Goal: Transaction & Acquisition: Purchase product/service

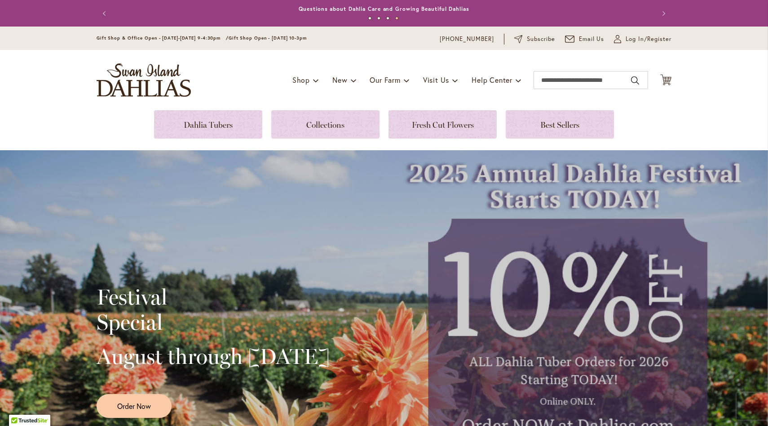
scroll to position [21, 0]
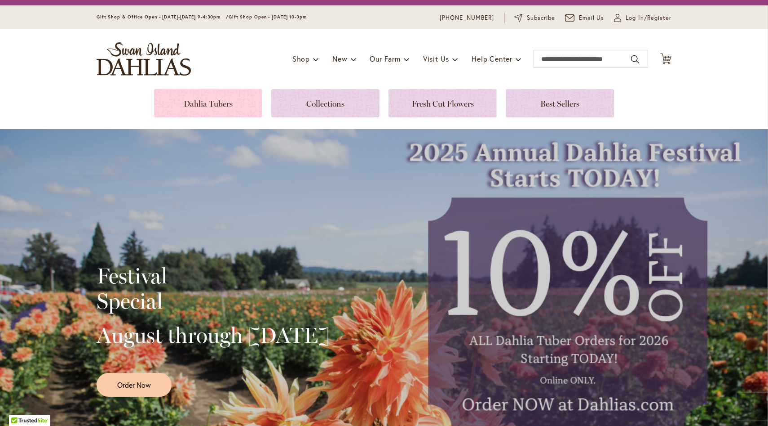
click at [236, 105] on link at bounding box center [208, 103] width 108 height 28
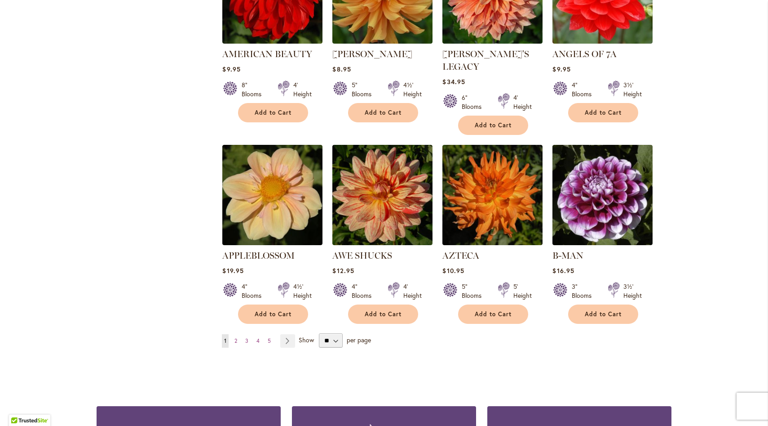
scroll to position [665, 0]
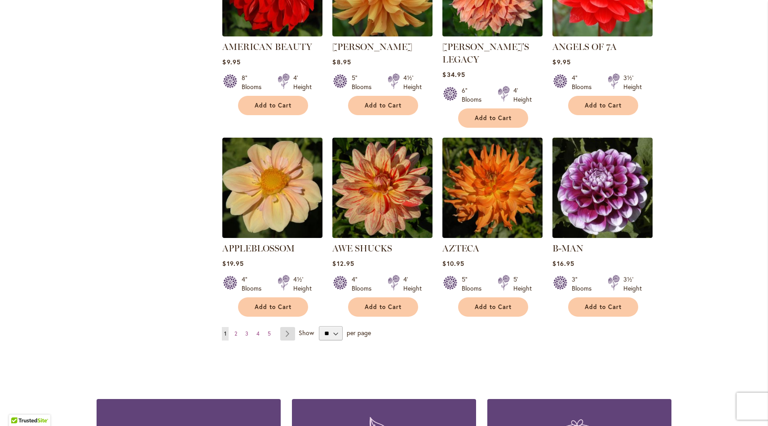
click at [287, 327] on link "Page Next" at bounding box center [287, 333] width 15 height 13
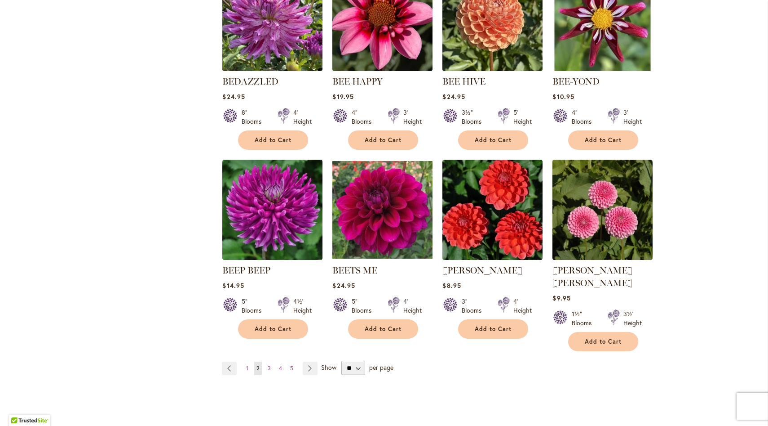
scroll to position [636, 0]
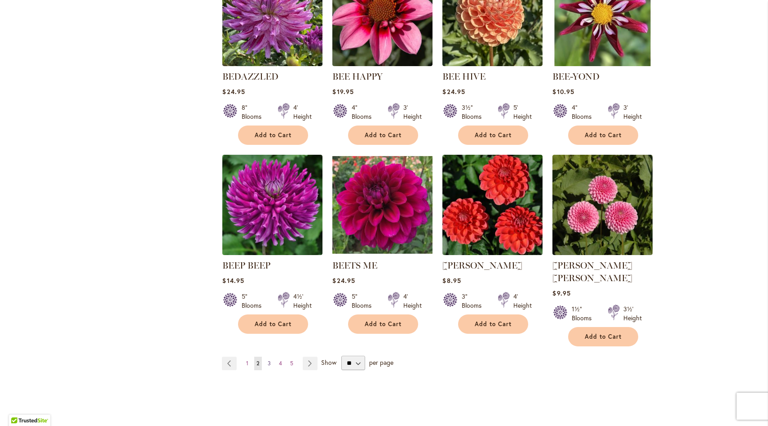
click at [271, 356] on link "Page 3" at bounding box center [270, 362] width 8 height 13
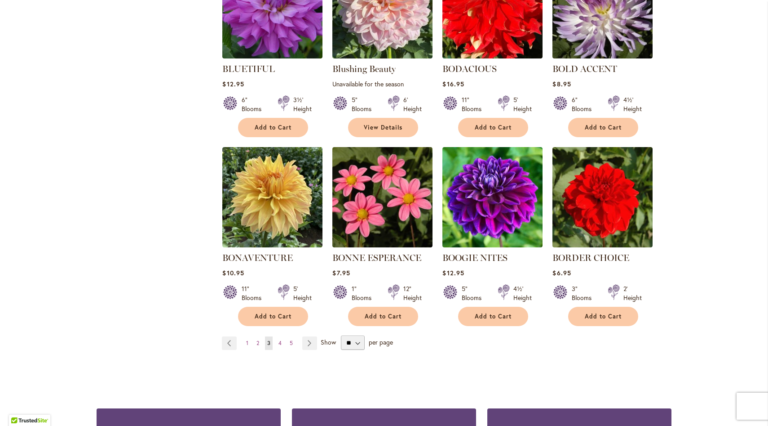
scroll to position [644, 0]
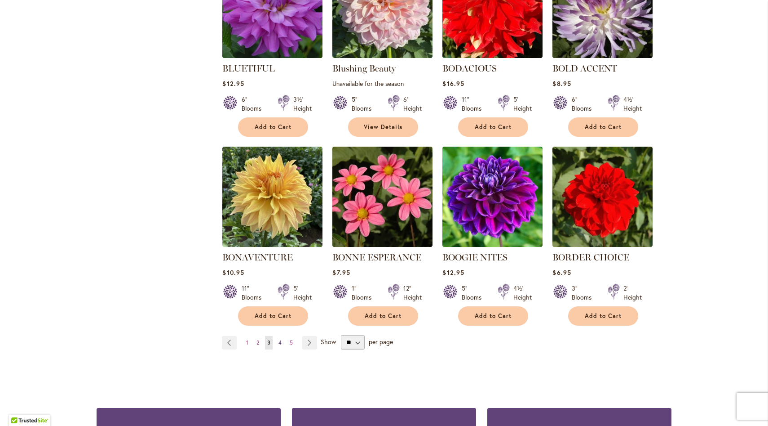
click at [281, 341] on span "4" at bounding box center [280, 342] width 3 height 7
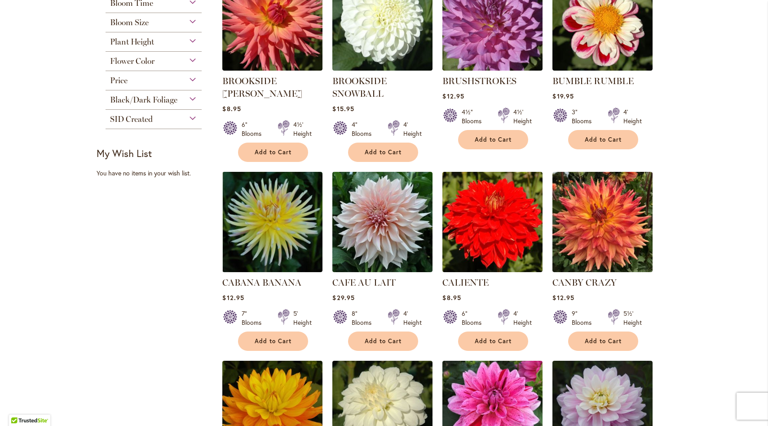
scroll to position [458, 0]
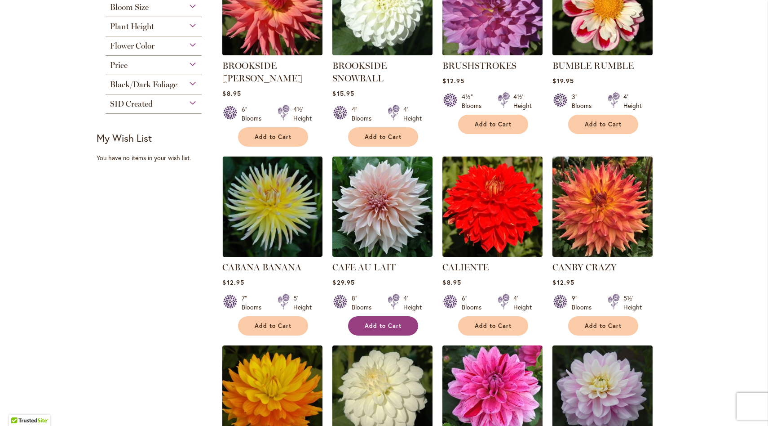
click at [395, 325] on span "Add to Cart" at bounding box center [383, 326] width 37 height 8
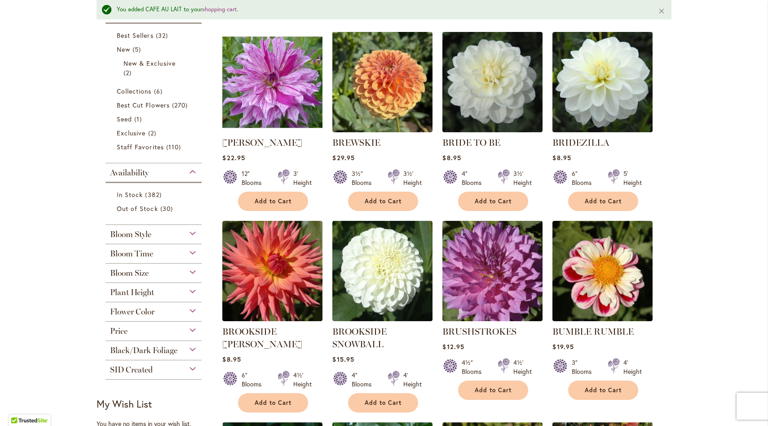
scroll to position [214, 0]
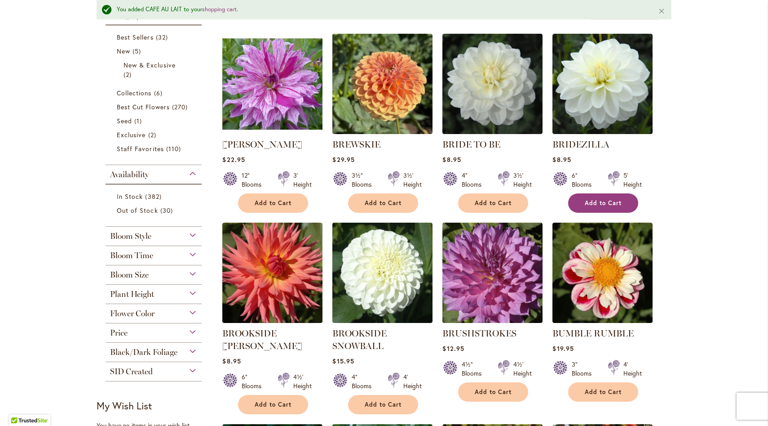
click at [592, 200] on span "Add to Cart" at bounding box center [603, 203] width 37 height 8
click at [290, 200] on span "Add to Cart" at bounding box center [273, 203] width 37 height 8
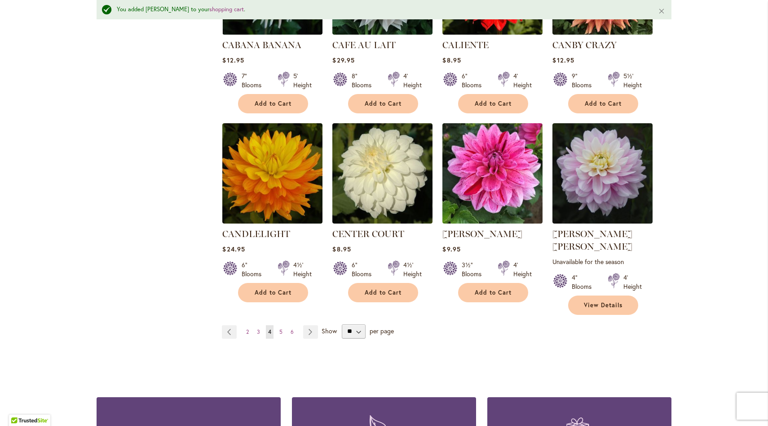
scroll to position [706, 0]
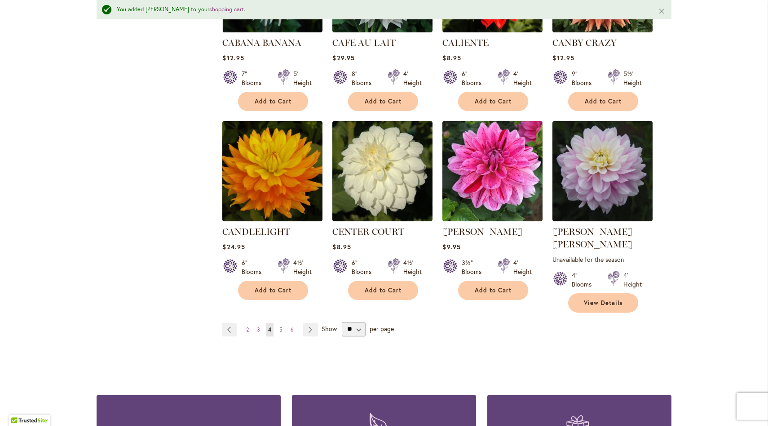
click at [281, 326] on span "5" at bounding box center [280, 329] width 3 height 7
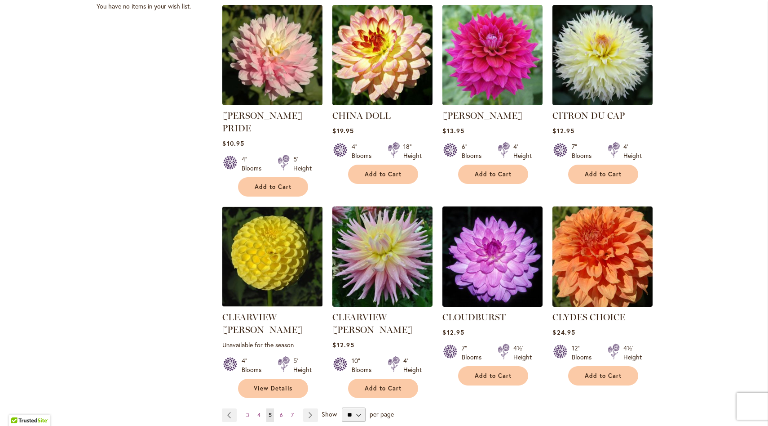
scroll to position [611, 0]
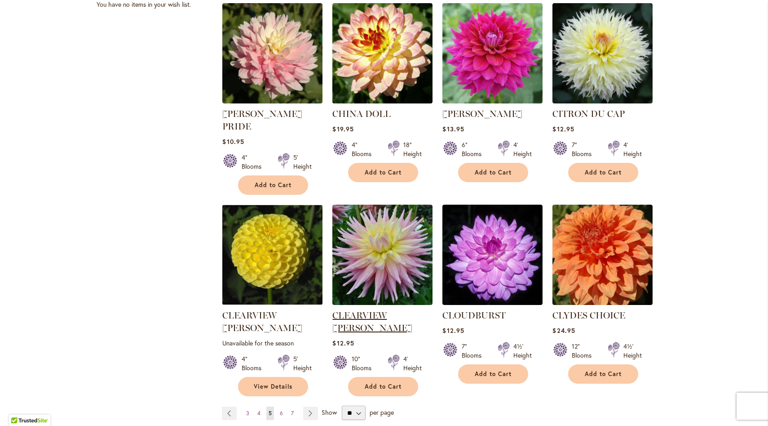
click at [388, 310] on link "CLEARVIEW JONAS" at bounding box center [373, 321] width 80 height 23
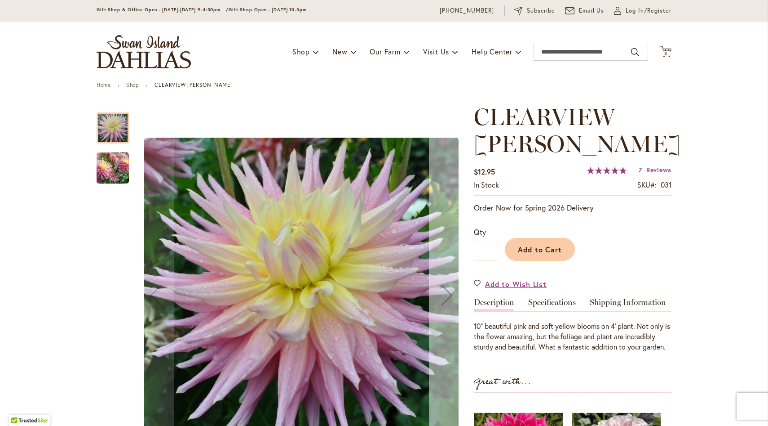
scroll to position [31, 0]
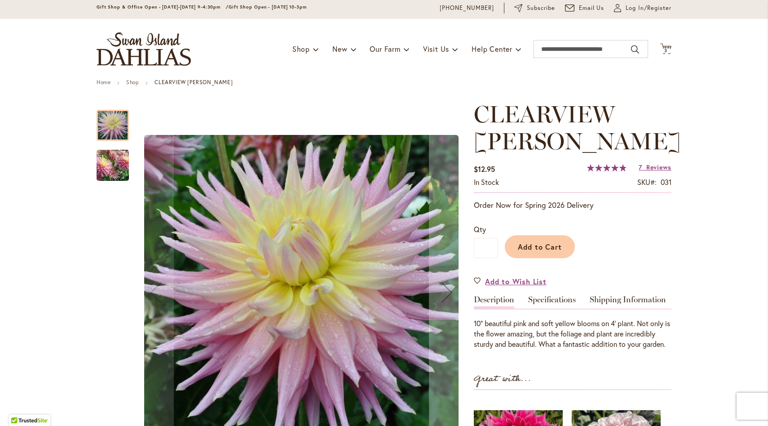
click at [103, 168] on img "Clearview Jonas" at bounding box center [112, 165] width 65 height 55
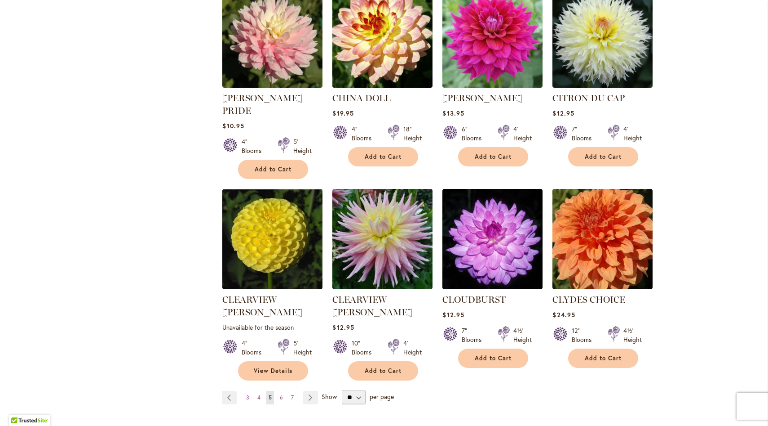
scroll to position [629, 0]
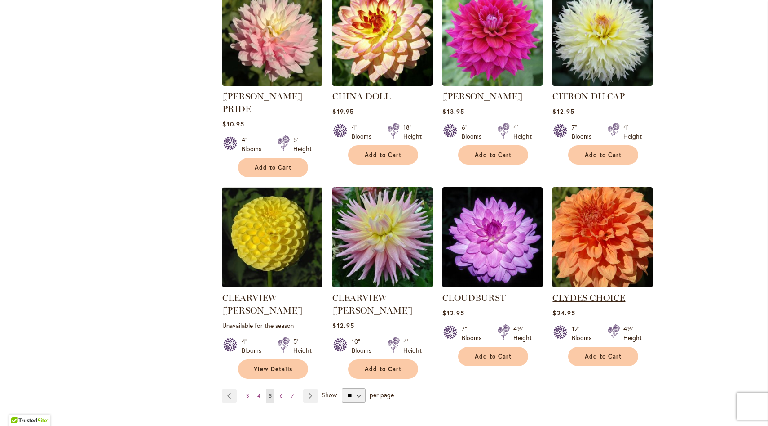
click at [585, 292] on link "CLYDES CHOICE" at bounding box center [589, 297] width 73 height 11
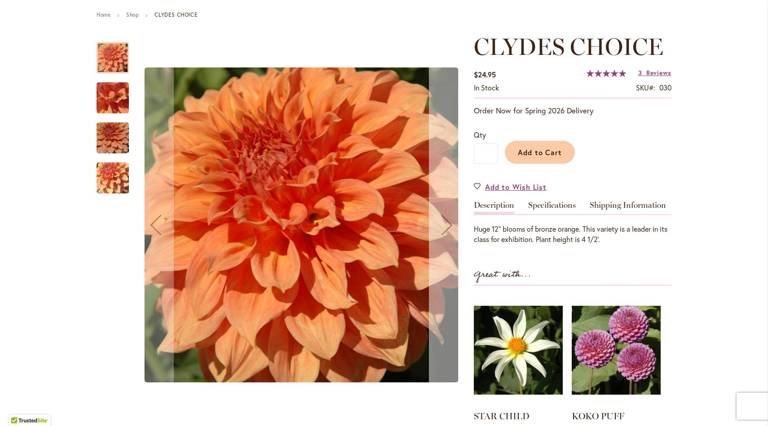
scroll to position [114, 0]
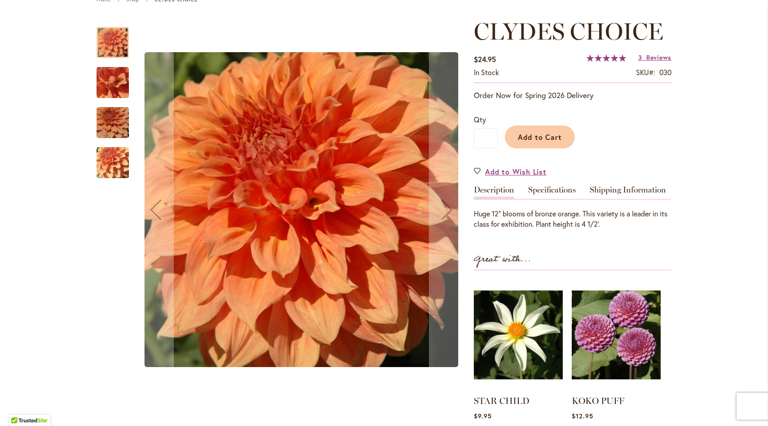
click at [120, 81] on img "Clyde's Choice" at bounding box center [112, 82] width 65 height 49
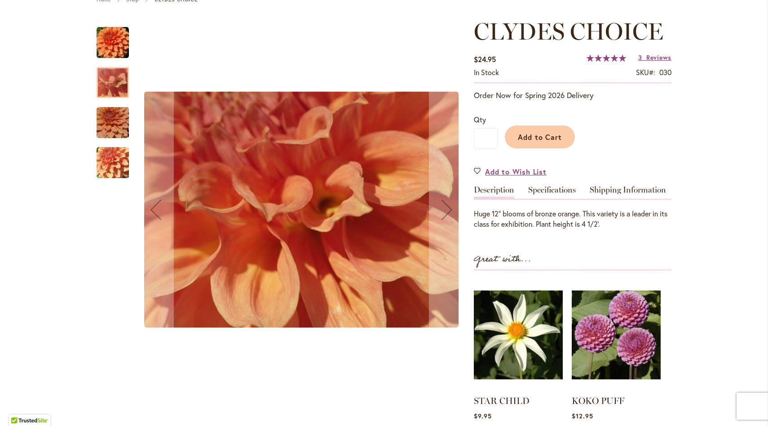
click at [117, 115] on img "Clyde's Choice" at bounding box center [112, 122] width 65 height 43
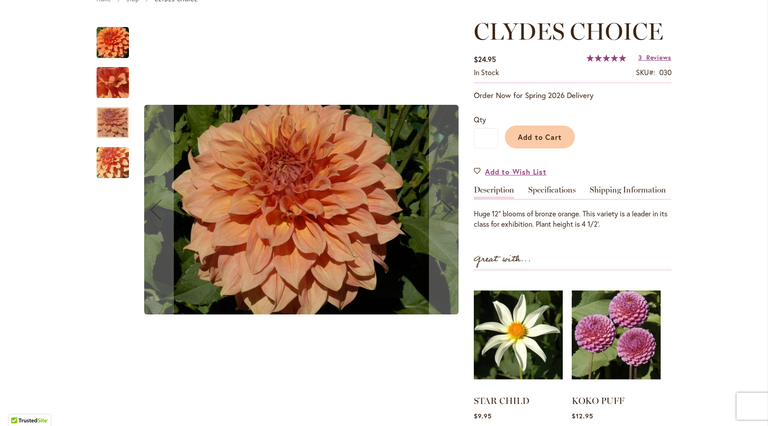
click at [116, 156] on img "Clyde's Choice" at bounding box center [112, 162] width 65 height 49
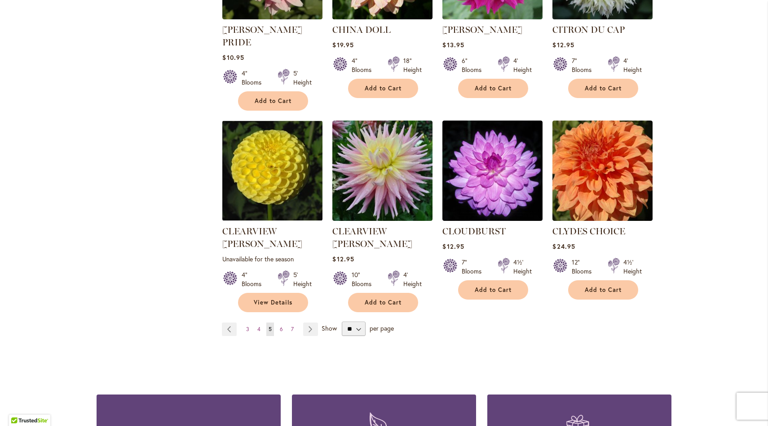
scroll to position [697, 0]
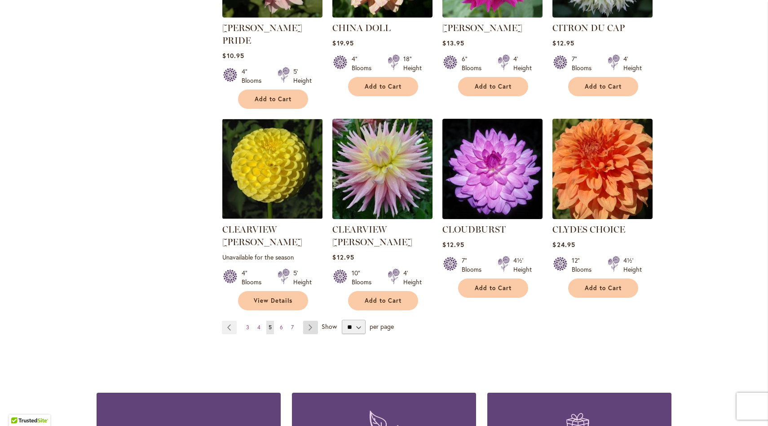
click at [311, 320] on link "Page Next" at bounding box center [310, 326] width 15 height 13
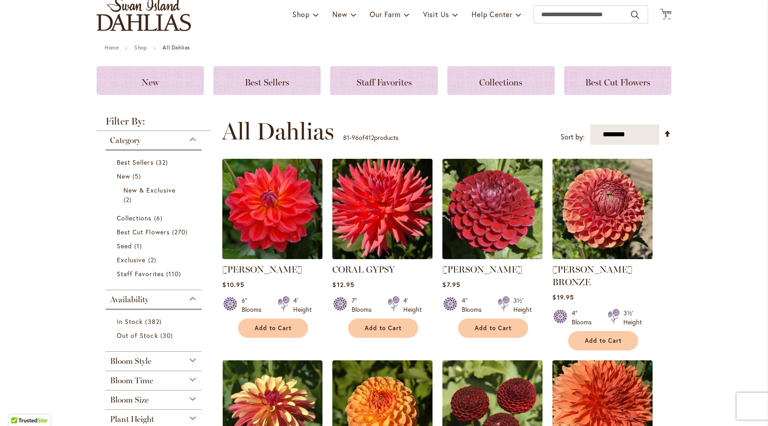
scroll to position [67, 0]
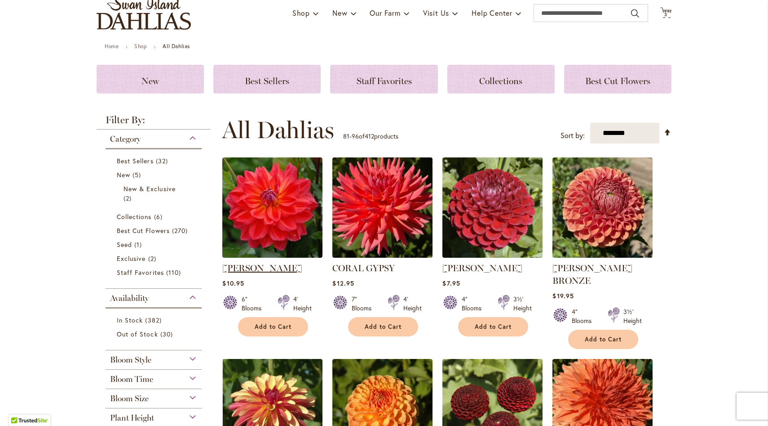
click at [285, 266] on link "[PERSON_NAME]" at bounding box center [262, 267] width 80 height 11
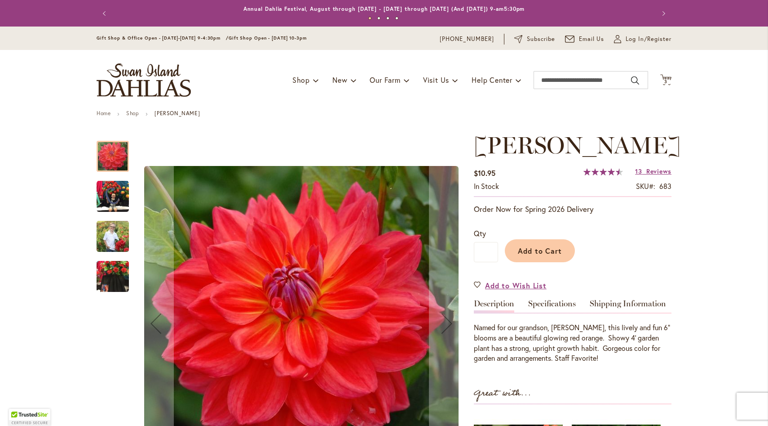
click at [115, 190] on img "COOPER BLAINE" at bounding box center [113, 196] width 32 height 32
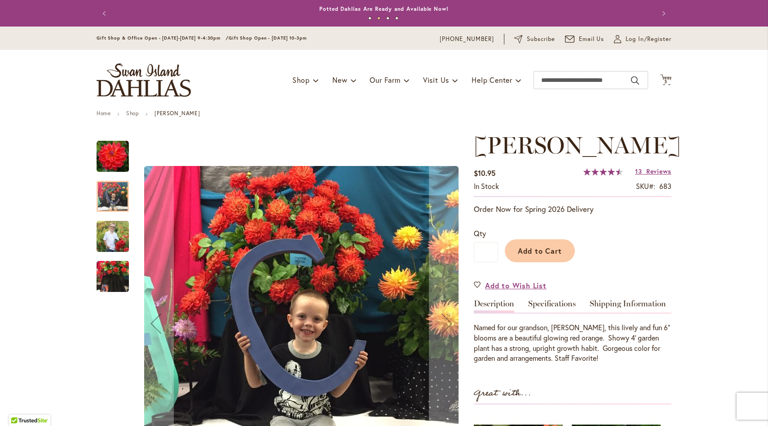
click at [116, 227] on img "COOPER BLAINE" at bounding box center [113, 236] width 32 height 40
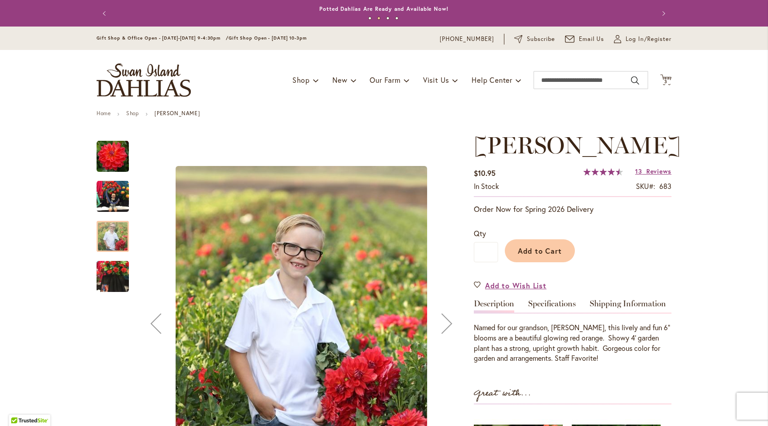
click at [115, 265] on img "COOPER BLAINE" at bounding box center [113, 276] width 32 height 43
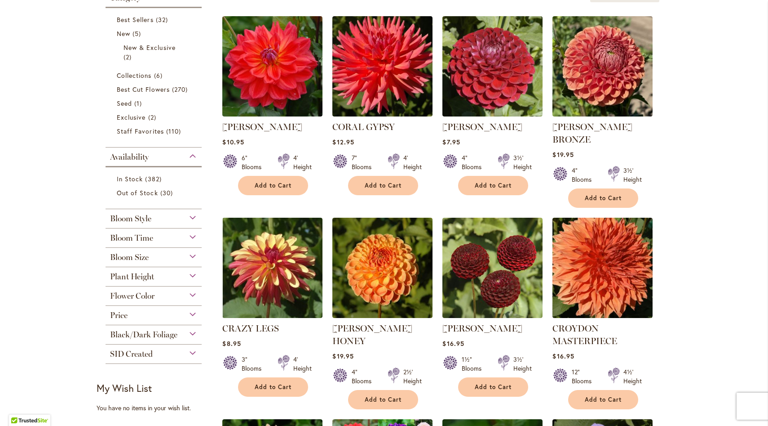
scroll to position [205, 0]
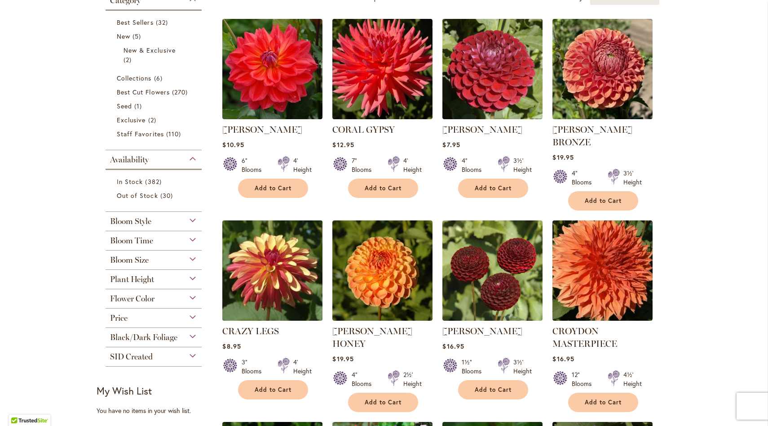
click at [288, 272] on img at bounding box center [272, 270] width 105 height 105
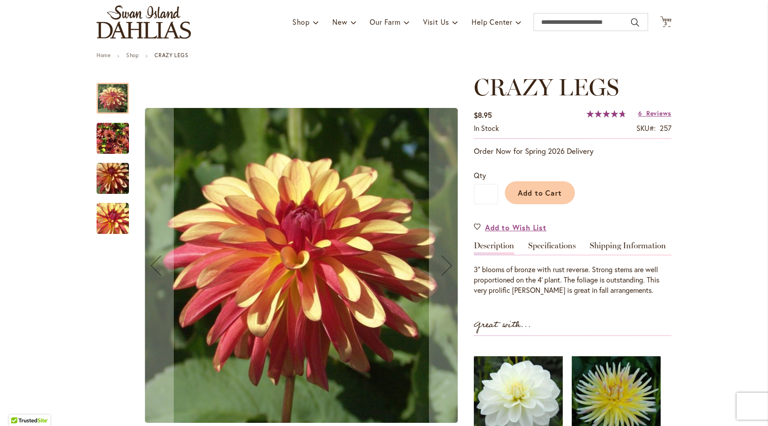
scroll to position [66, 0]
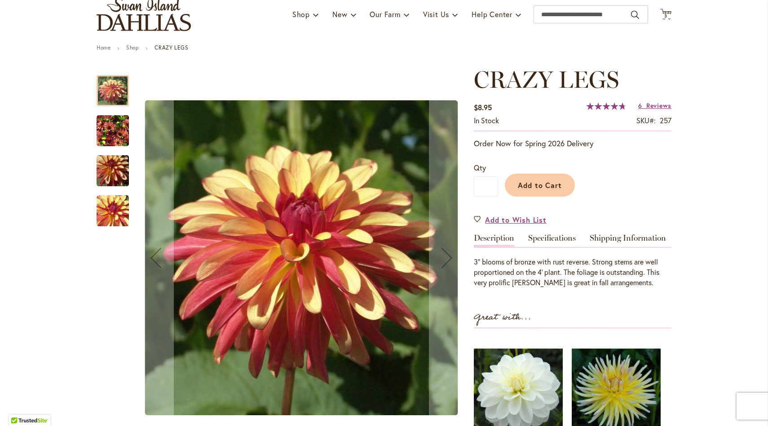
click at [119, 134] on img "CRAZY LEGS" at bounding box center [113, 130] width 32 height 43
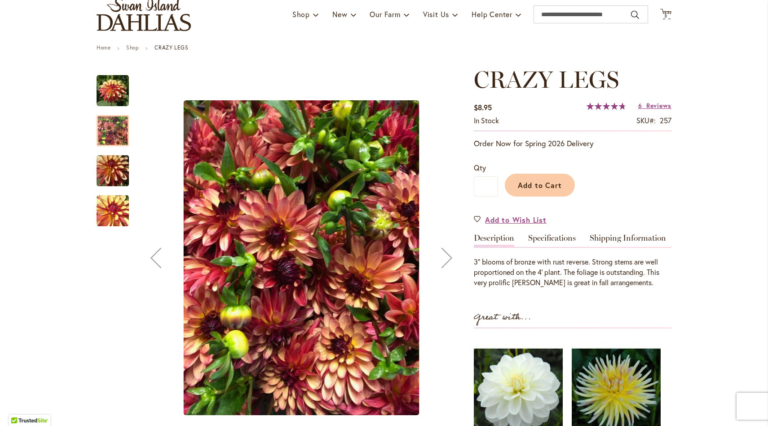
click at [119, 166] on img "CRAZY LEGS" at bounding box center [112, 170] width 65 height 43
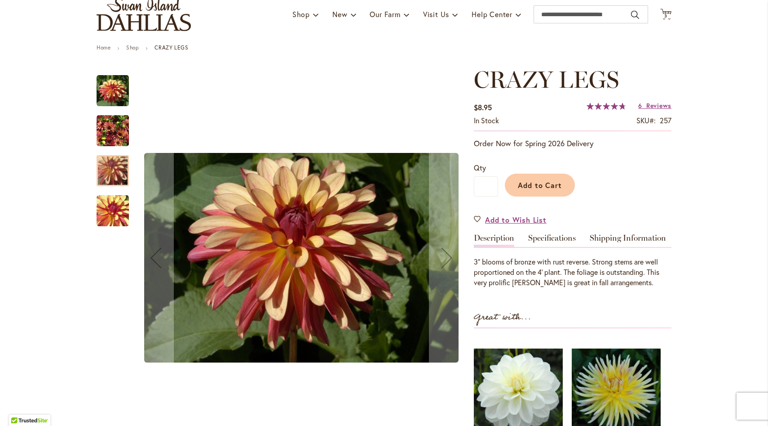
click at [120, 200] on img "CRAZY LEGS" at bounding box center [113, 211] width 32 height 32
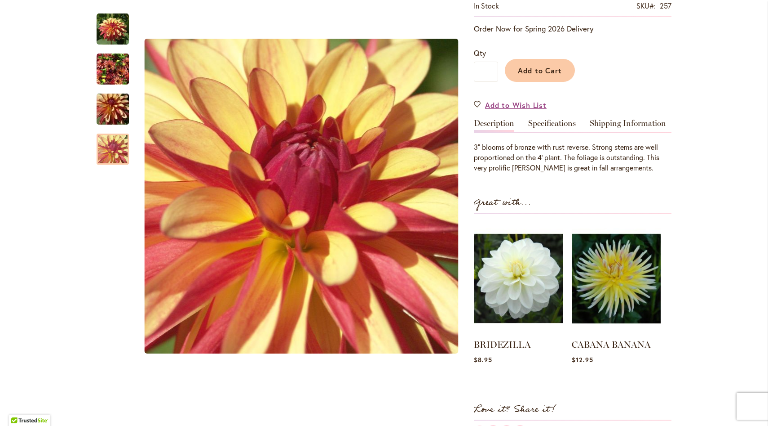
scroll to position [181, 0]
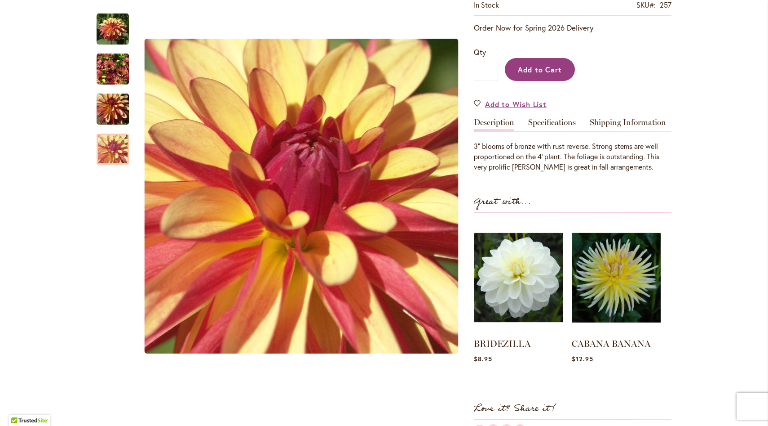
click at [557, 76] on button "Add to Cart" at bounding box center [540, 69] width 70 height 23
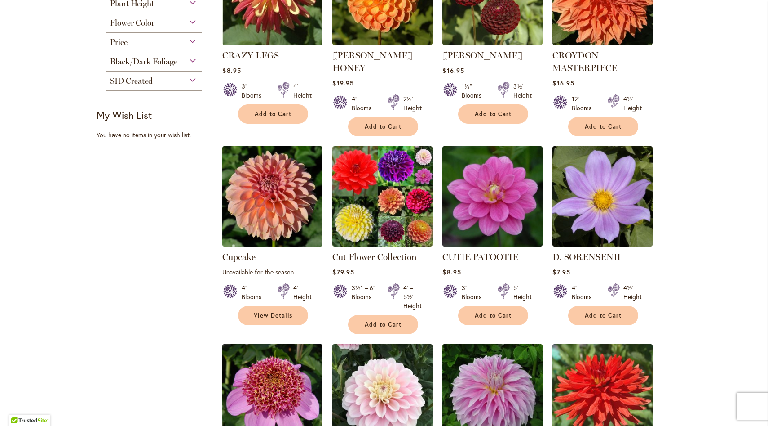
scroll to position [482, 0]
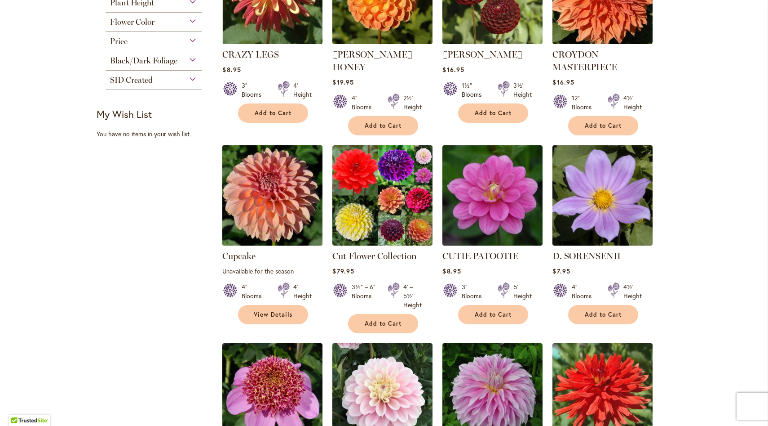
click at [273, 208] on img at bounding box center [272, 195] width 105 height 105
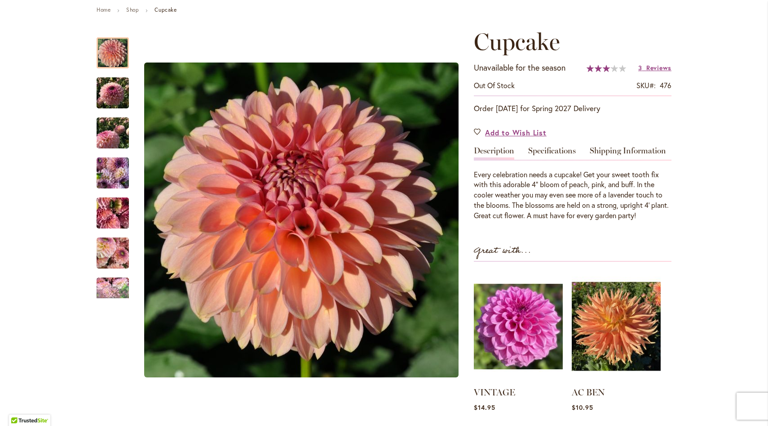
scroll to position [105, 0]
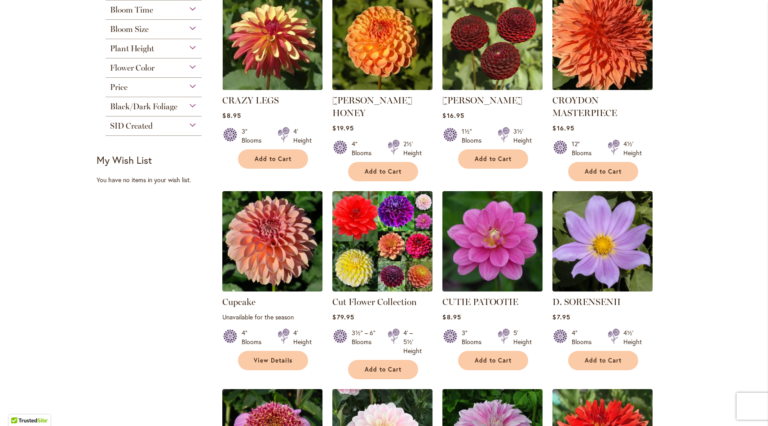
scroll to position [437, 0]
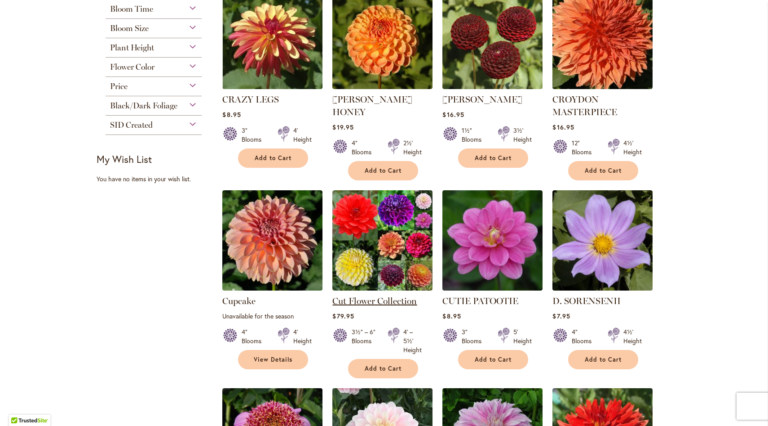
click at [404, 295] on link "Cut Flower Collection" at bounding box center [375, 300] width 84 height 11
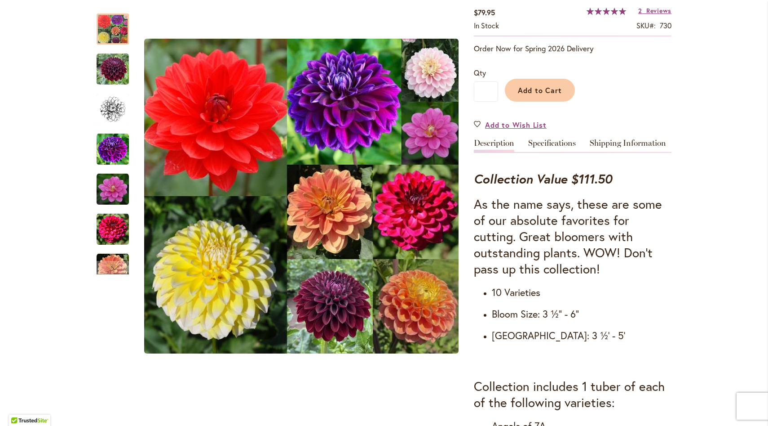
scroll to position [188, 0]
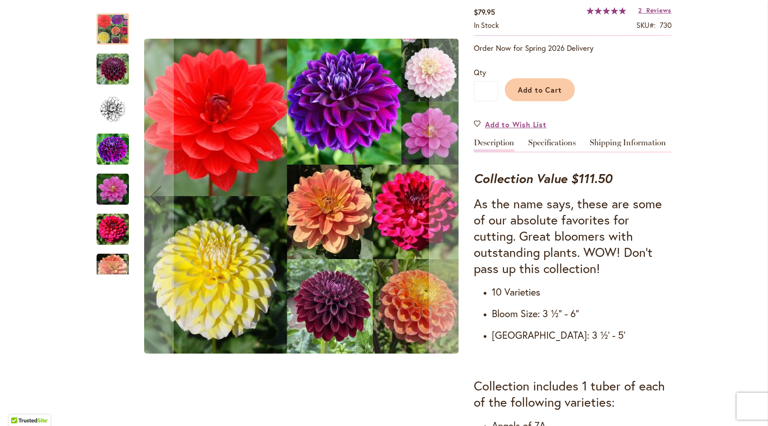
click at [108, 55] on img "Cut Flower Collection" at bounding box center [113, 69] width 32 height 32
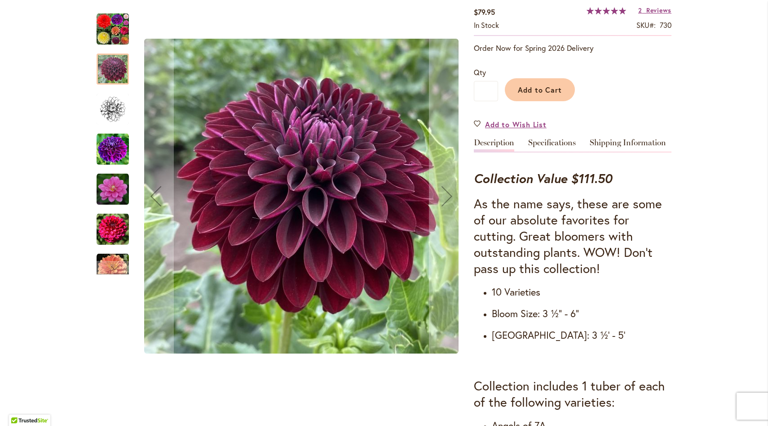
click at [119, 146] on img "Cut Flower Collection" at bounding box center [113, 149] width 32 height 32
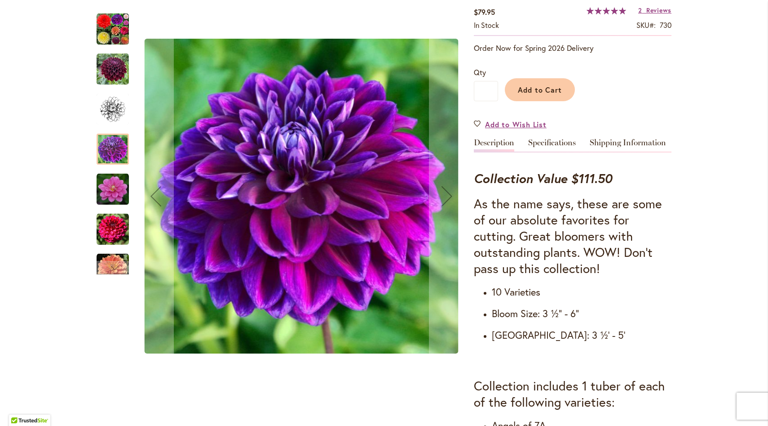
click at [121, 187] on img "Cut Flower Collection" at bounding box center [113, 189] width 32 height 32
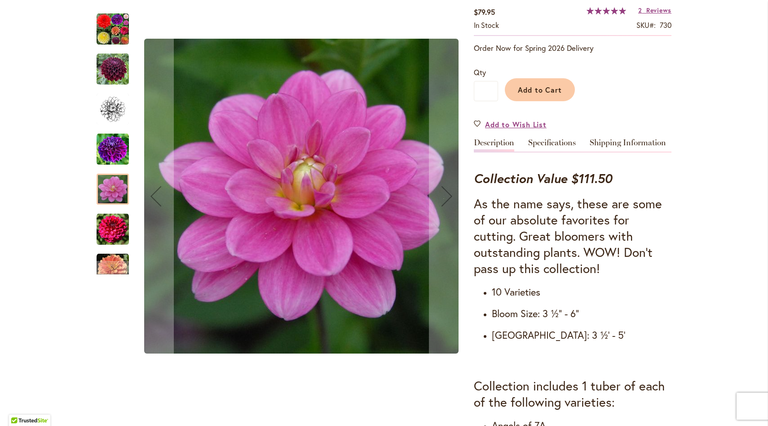
click at [121, 224] on img "Cut Flower Collection" at bounding box center [113, 229] width 32 height 32
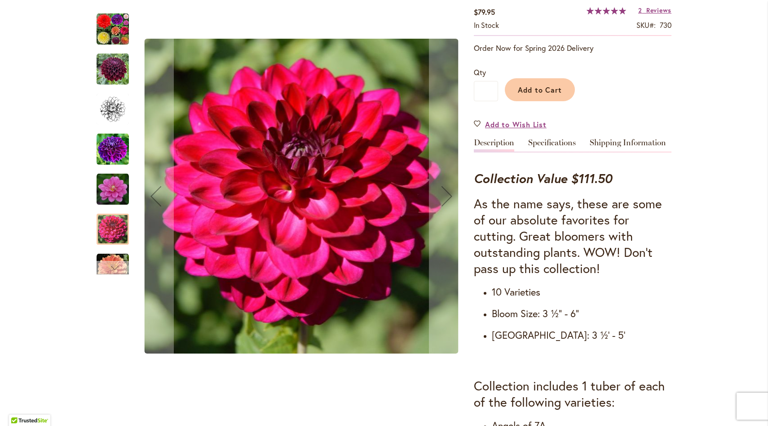
click at [121, 263] on div "Next" at bounding box center [113, 267] width 32 height 13
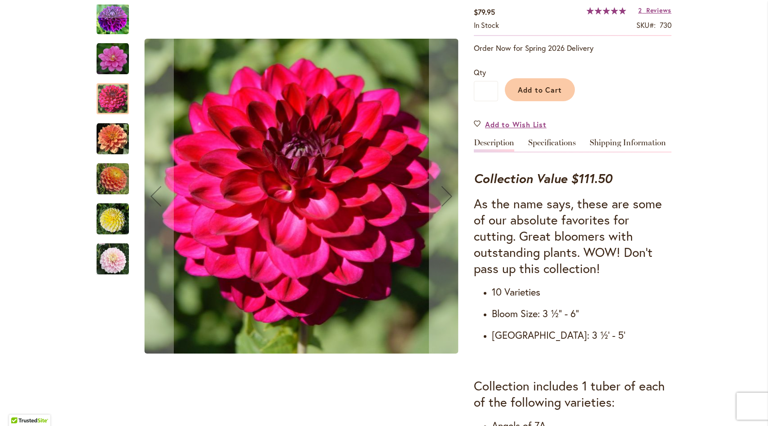
click at [118, 187] on img "Cut Flower Collection" at bounding box center [113, 179] width 32 height 32
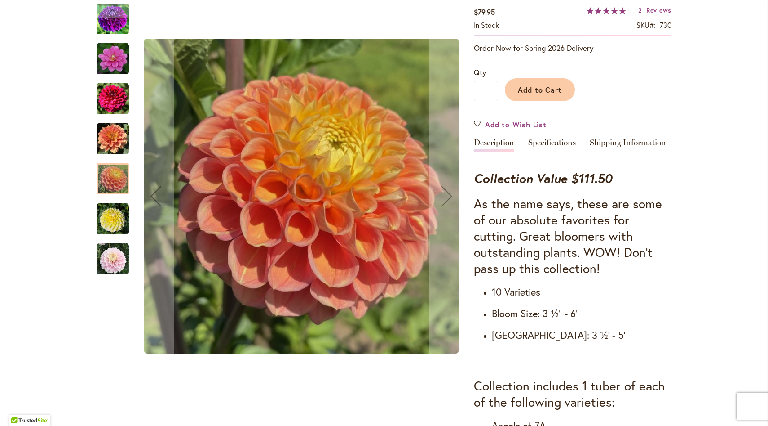
click at [116, 218] on img "Cut Flower Collection" at bounding box center [113, 219] width 32 height 32
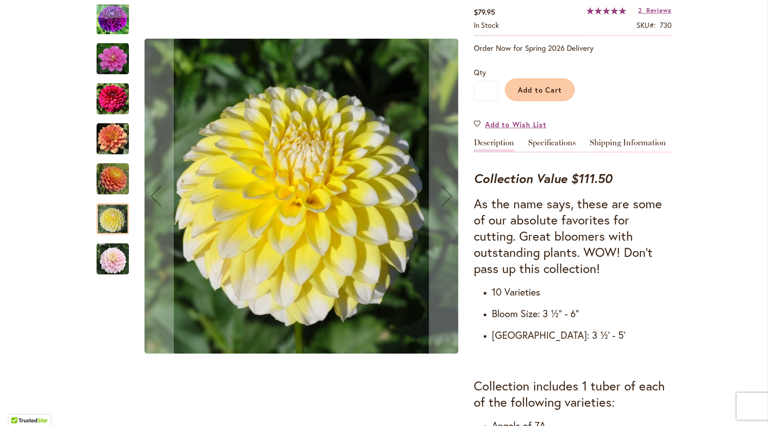
click at [119, 255] on img "Cut Flower Collection" at bounding box center [113, 259] width 32 height 32
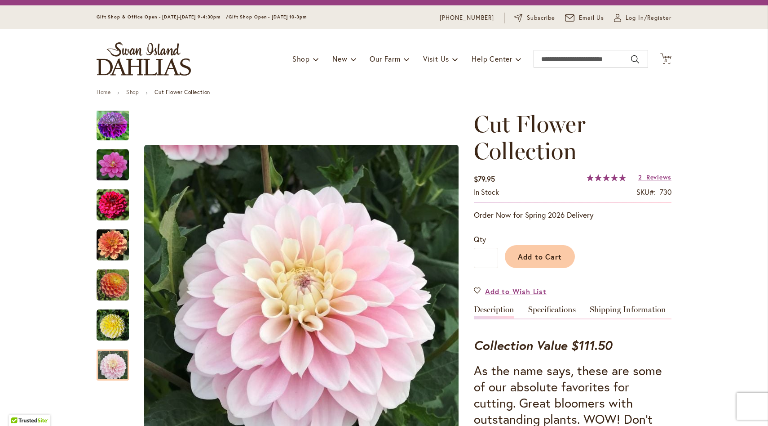
scroll to position [0, 0]
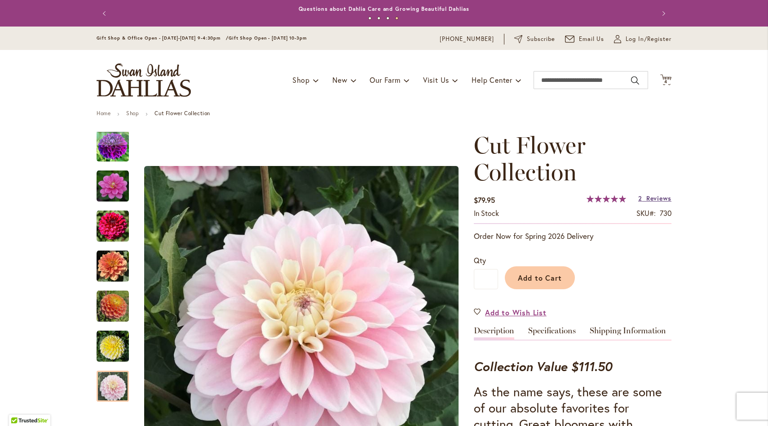
click at [653, 200] on span "Reviews" at bounding box center [659, 198] width 25 height 9
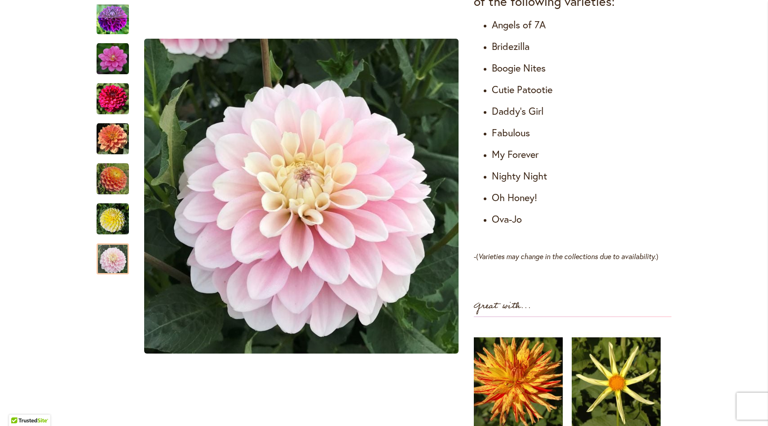
scroll to position [580, 0]
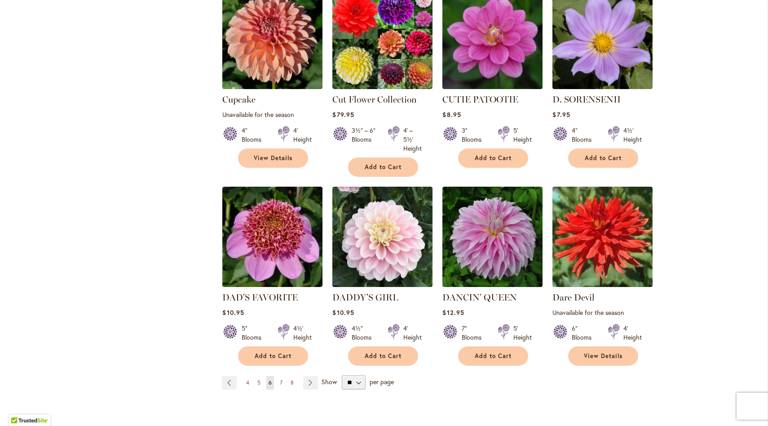
scroll to position [645, 0]
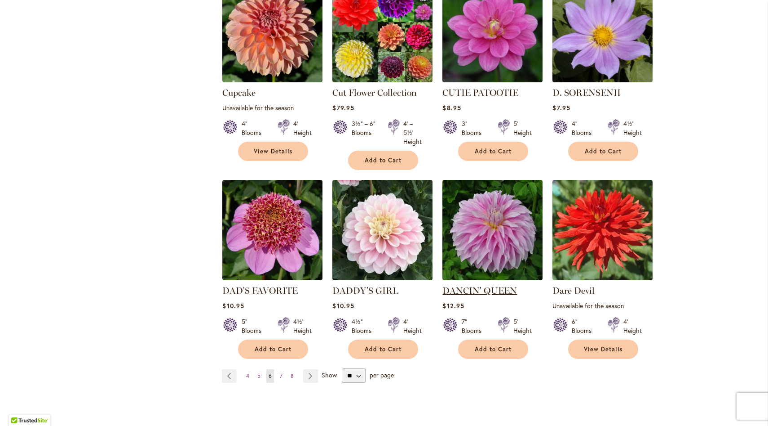
click at [496, 285] on link "DANCIN' QUEEN" at bounding box center [480, 290] width 75 height 11
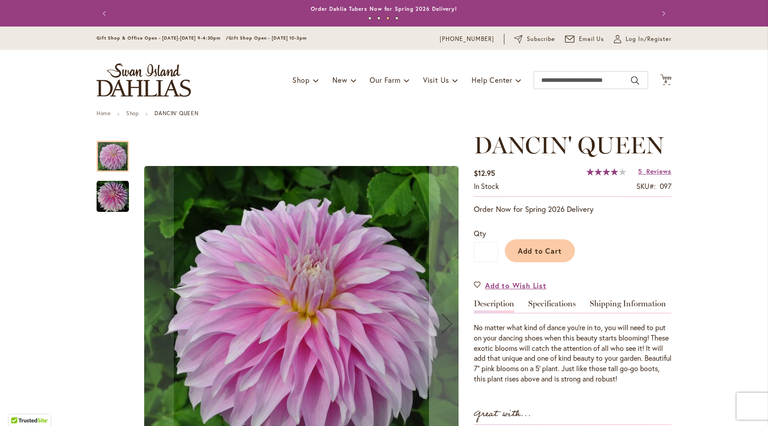
click at [124, 201] on img "Dancin' Queen" at bounding box center [113, 196] width 32 height 32
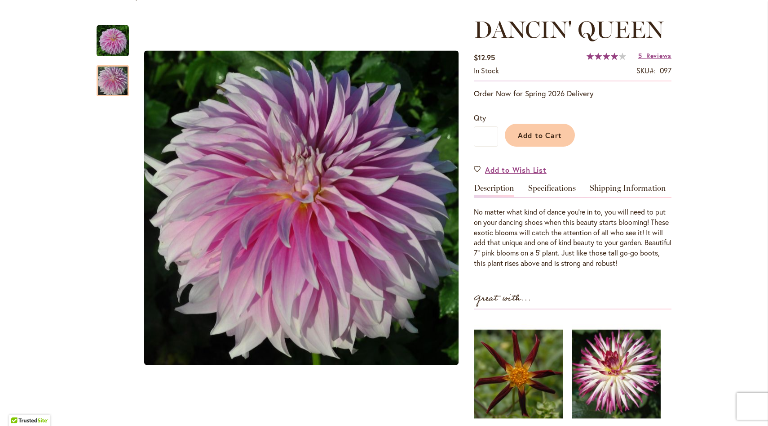
scroll to position [117, 0]
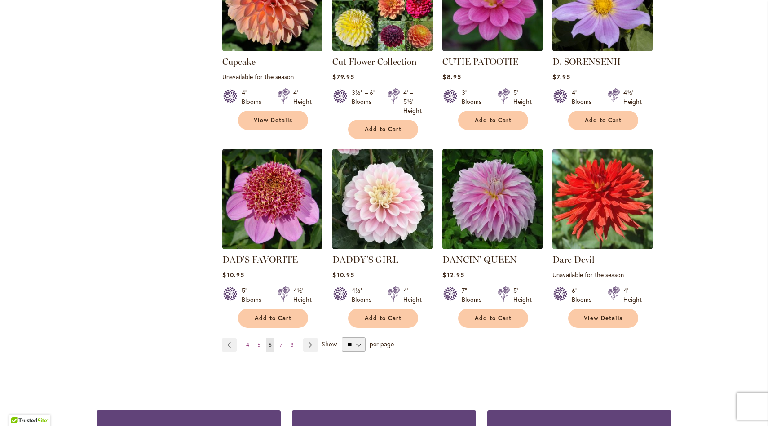
scroll to position [676, 0]
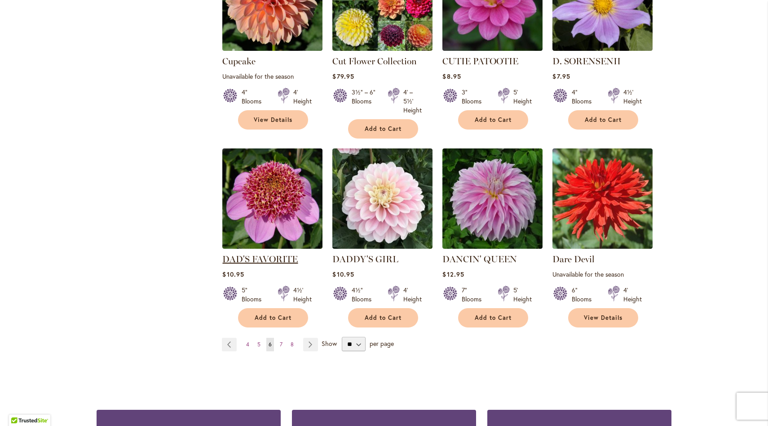
click at [283, 253] on link "DAD'S FAVORITE" at bounding box center [259, 258] width 75 height 11
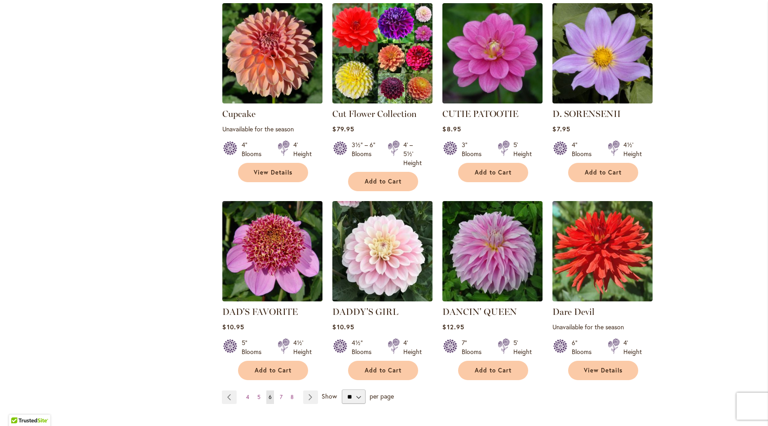
scroll to position [633, 0]
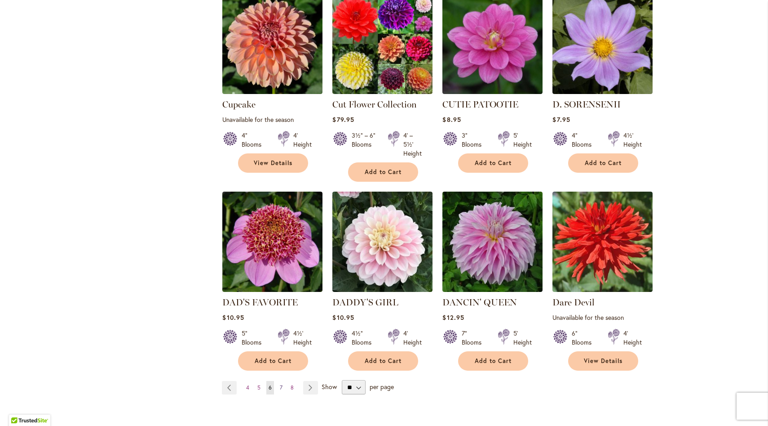
click at [281, 384] on span "7" at bounding box center [281, 387] width 3 height 7
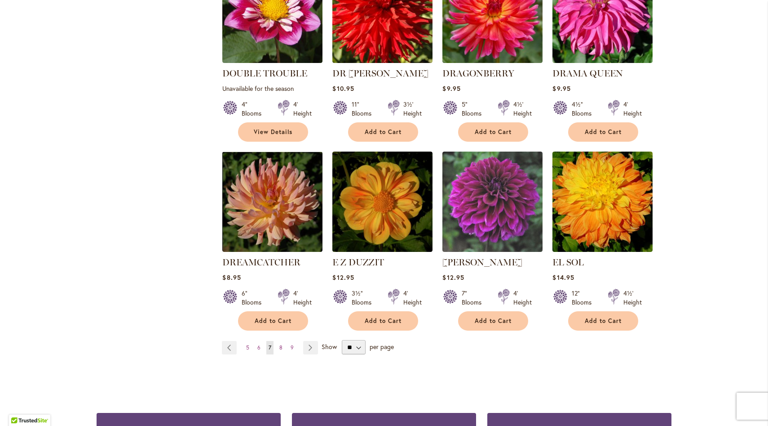
scroll to position [665, 0]
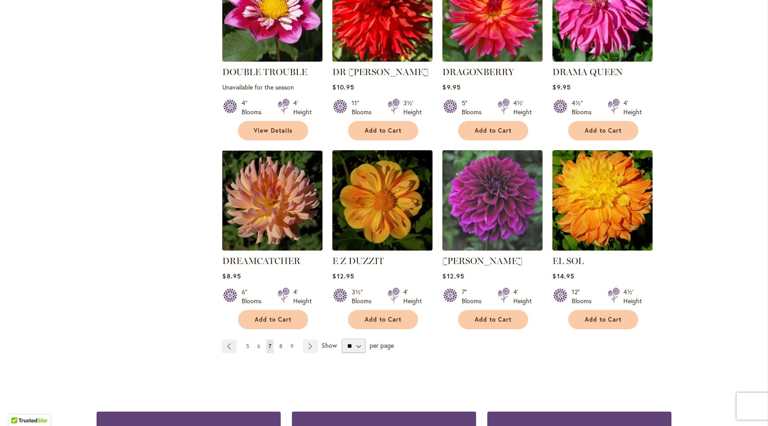
click at [283, 339] on link "Page 8" at bounding box center [281, 345] width 8 height 13
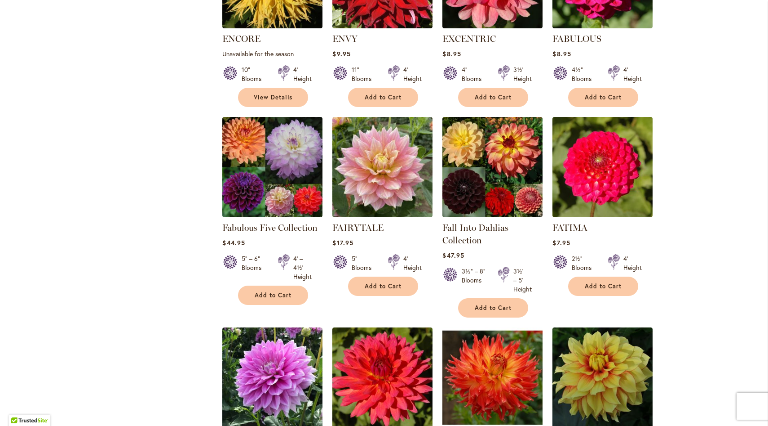
scroll to position [487, 0]
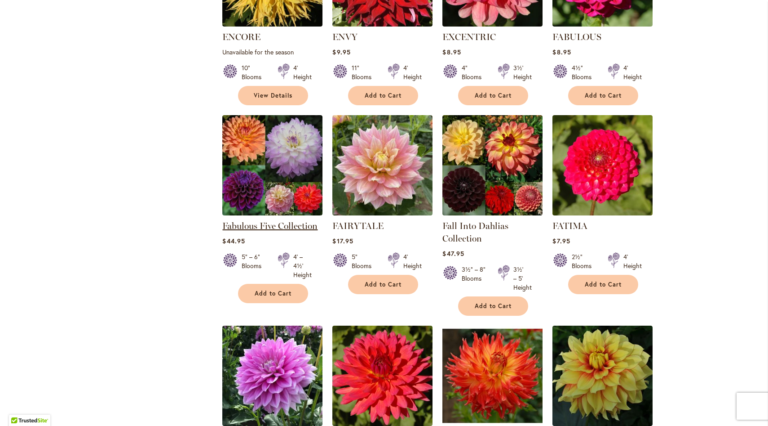
click at [302, 225] on link "Fabulous Five Collection" at bounding box center [269, 225] width 95 height 11
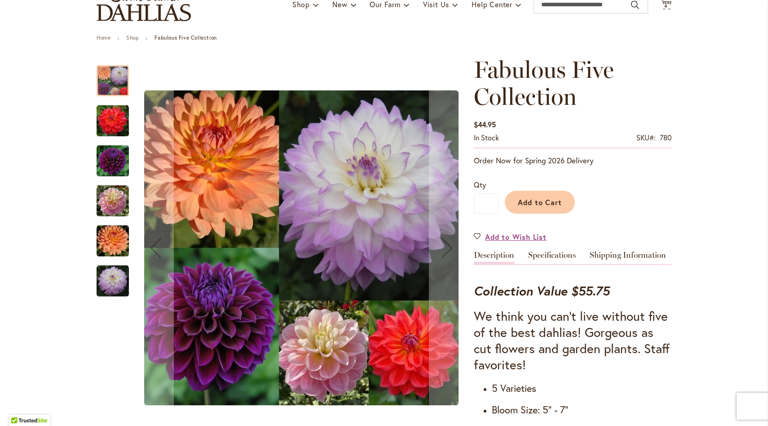
scroll to position [73, 0]
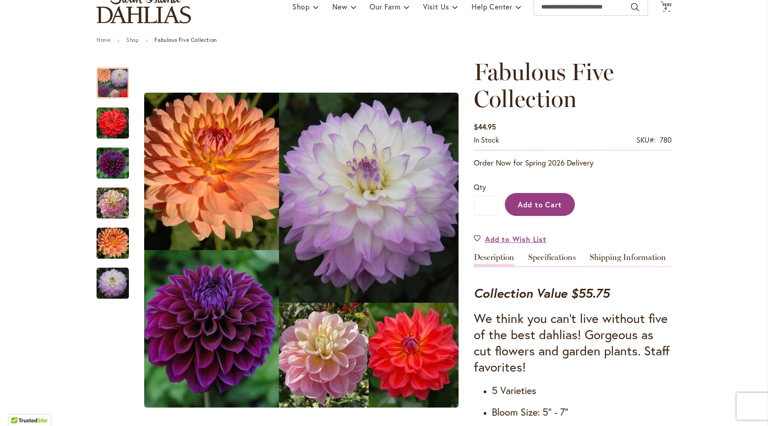
click at [549, 208] on span "Add to Cart" at bounding box center [540, 204] width 44 height 9
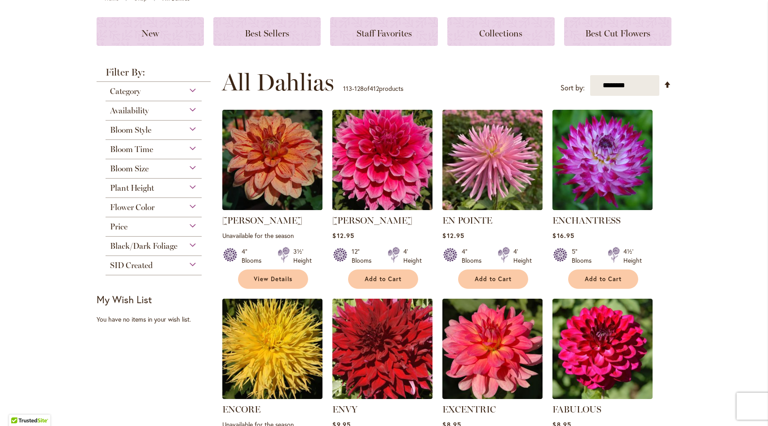
scroll to position [115, 0]
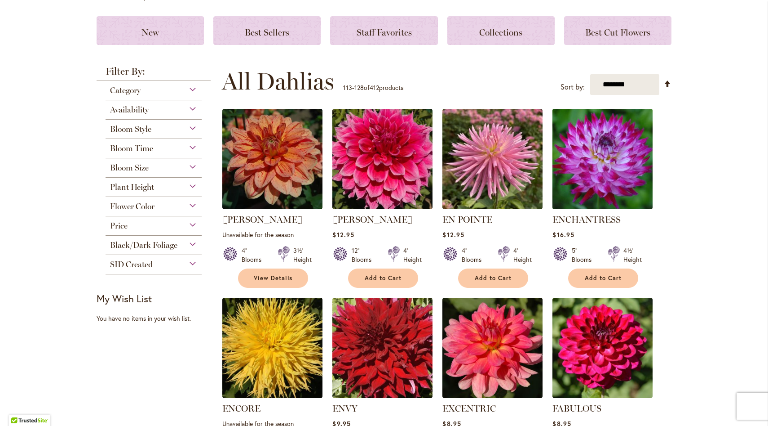
click at [615, 177] on img at bounding box center [602, 158] width 105 height 105
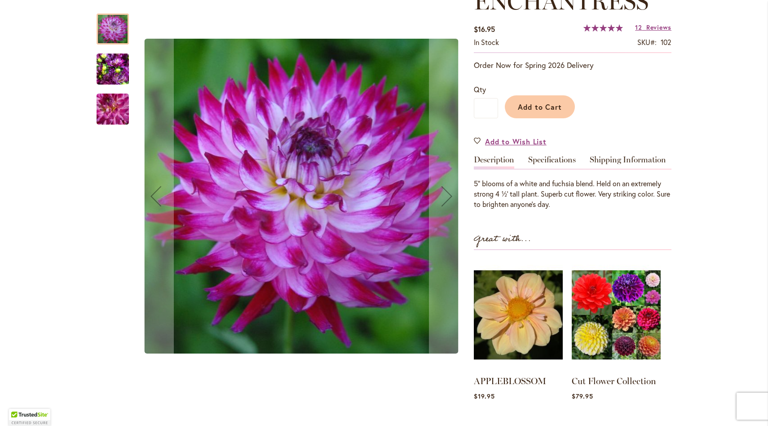
scroll to position [146, 0]
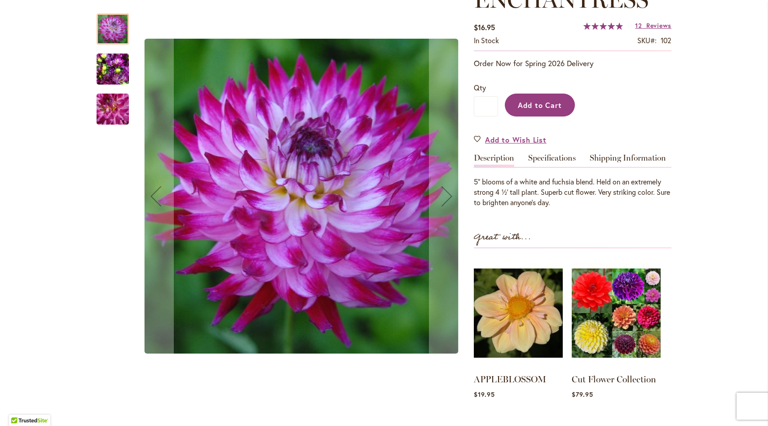
click at [556, 105] on span "Add to Cart" at bounding box center [540, 104] width 44 height 9
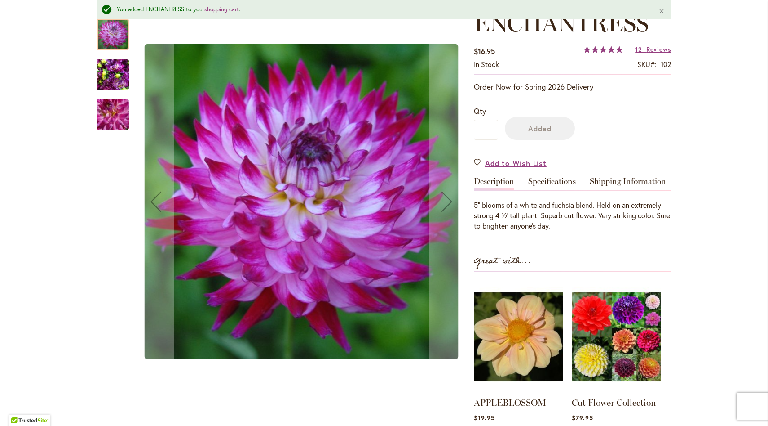
scroll to position [169, 0]
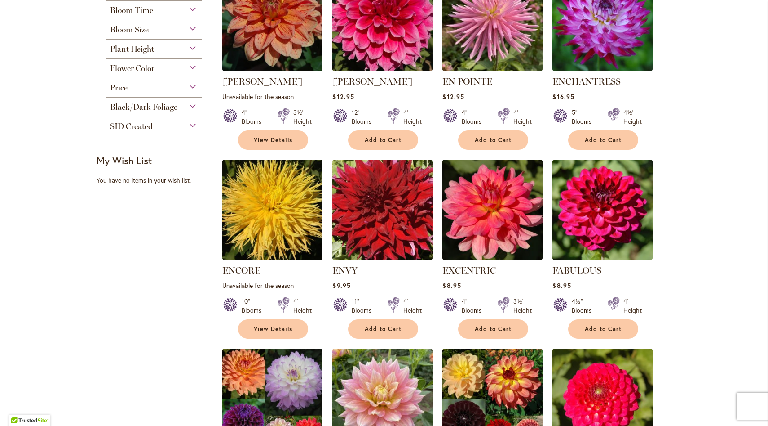
scroll to position [283, 0]
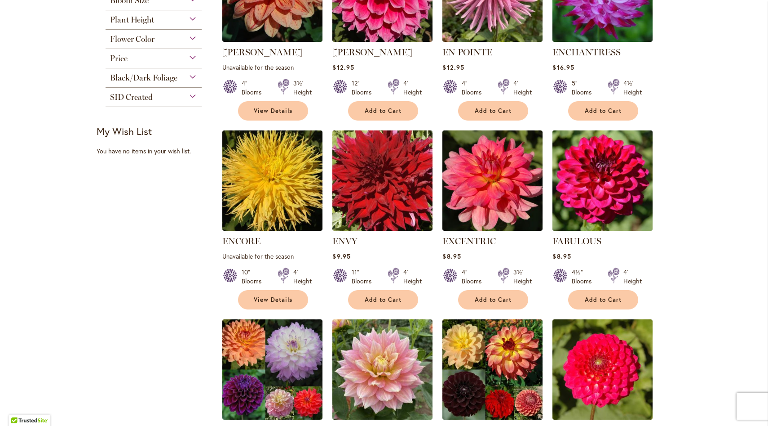
click at [615, 195] on img at bounding box center [602, 180] width 105 height 105
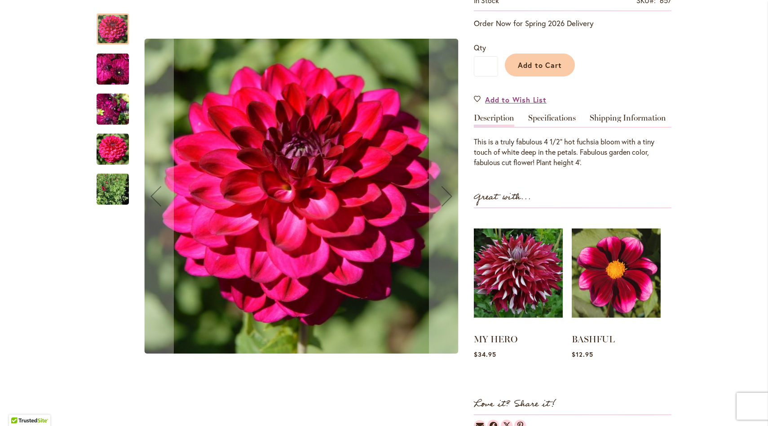
scroll to position [193, 0]
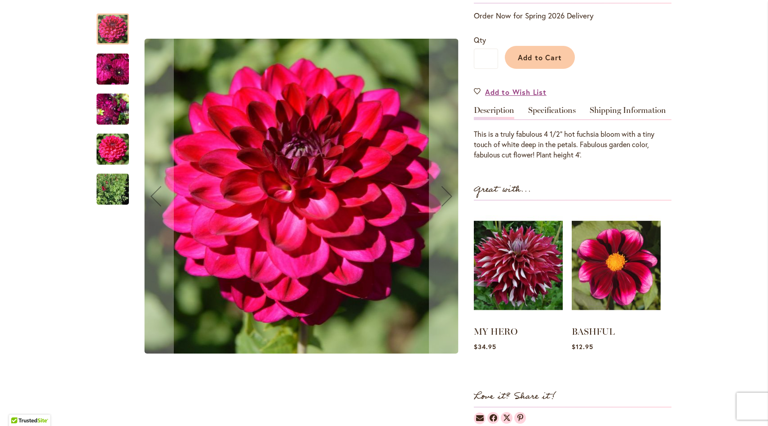
click at [119, 75] on img "FABULOUS" at bounding box center [113, 68] width 32 height 33
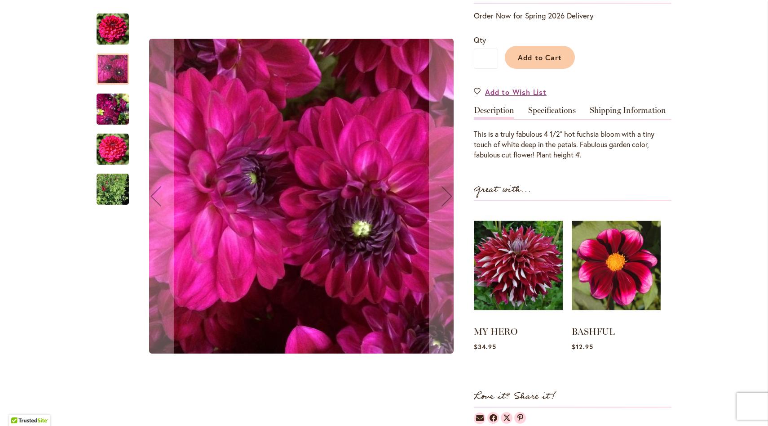
click at [118, 108] on img "FABULOUS" at bounding box center [113, 109] width 32 height 43
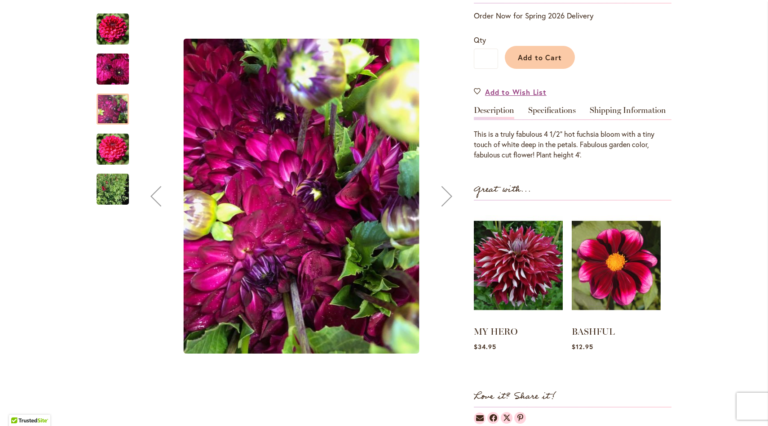
click at [118, 146] on img "FABULOUS" at bounding box center [113, 149] width 32 height 32
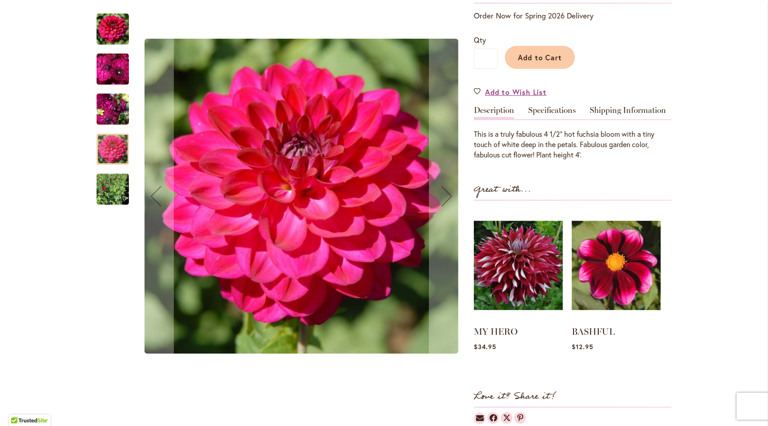
click at [117, 184] on img "FABULOUS" at bounding box center [113, 188] width 32 height 43
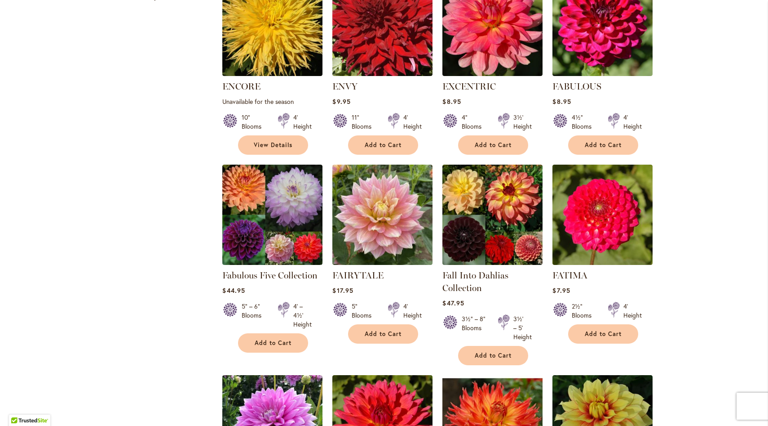
scroll to position [438, 0]
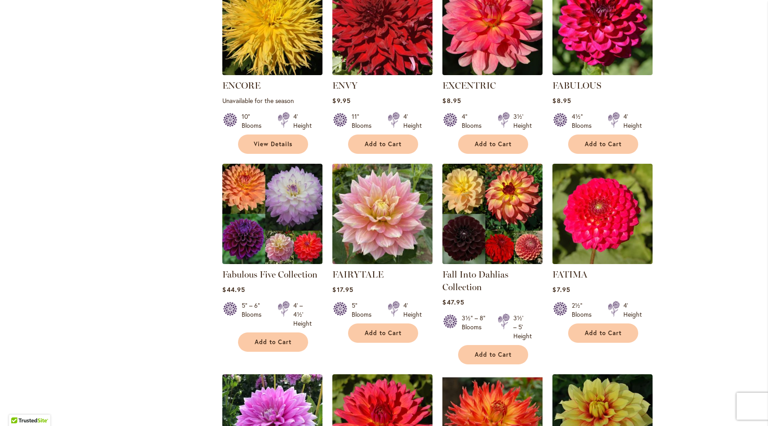
click at [386, 228] on img at bounding box center [382, 213] width 105 height 105
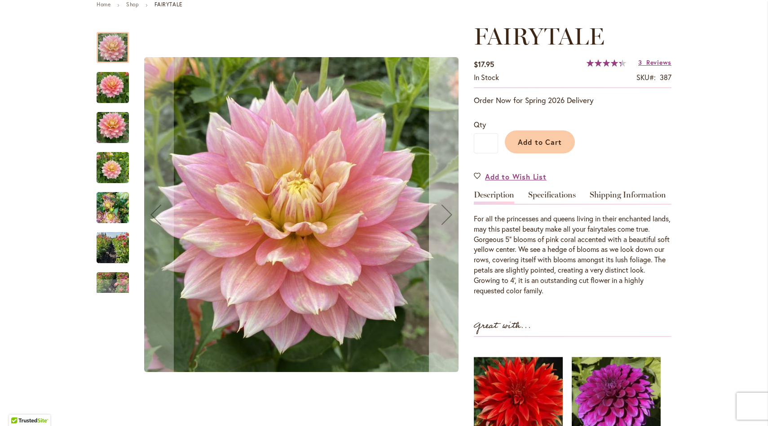
scroll to position [111, 0]
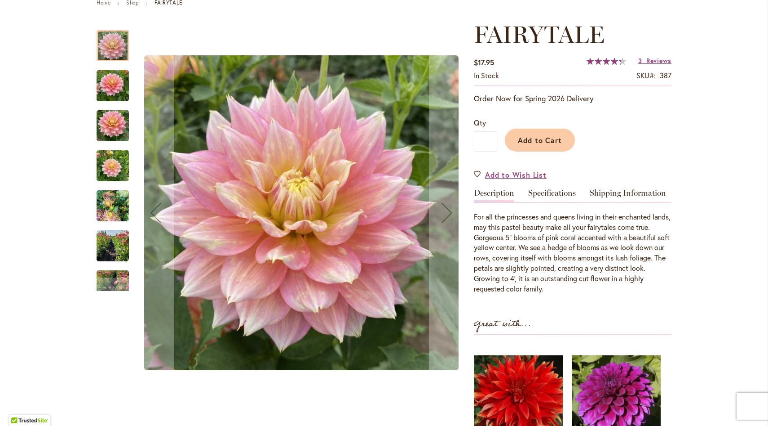
click at [115, 89] on img "Fairytale" at bounding box center [113, 85] width 32 height 43
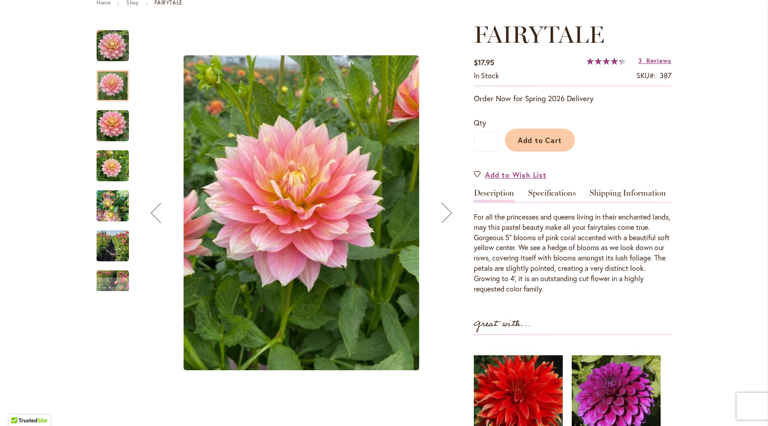
click at [114, 124] on img "Fairytale" at bounding box center [113, 125] width 32 height 43
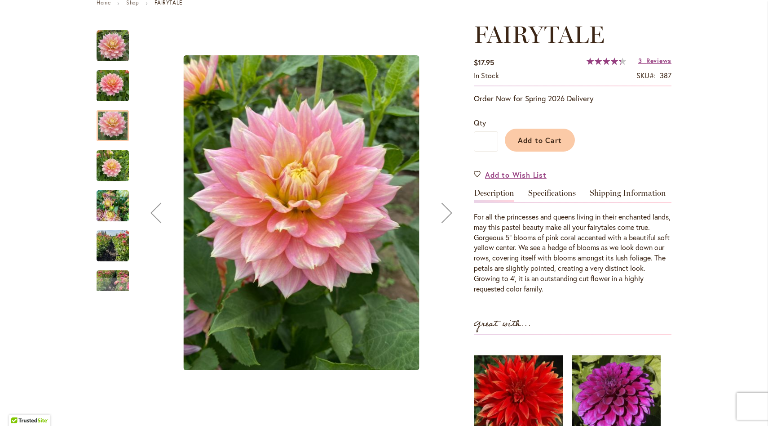
click at [114, 166] on img "Fairytale" at bounding box center [113, 165] width 32 height 43
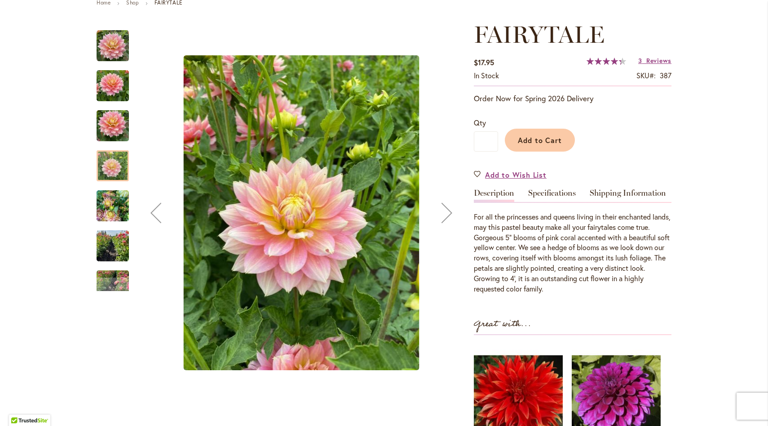
click at [112, 204] on img "Fairytale" at bounding box center [113, 205] width 32 height 43
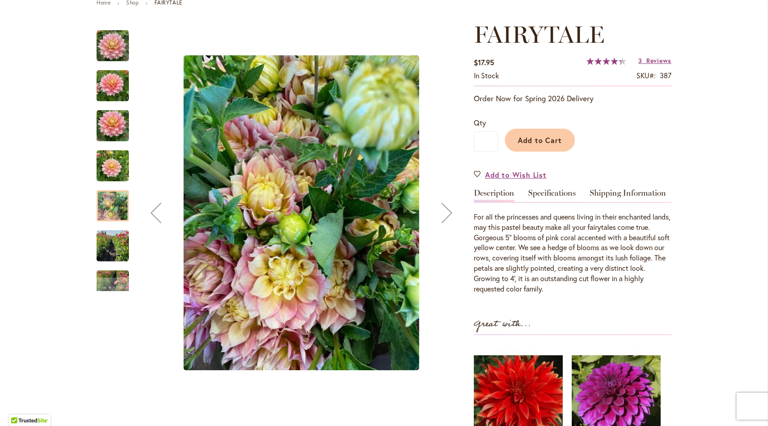
click at [111, 244] on img "Fairytale" at bounding box center [113, 245] width 32 height 43
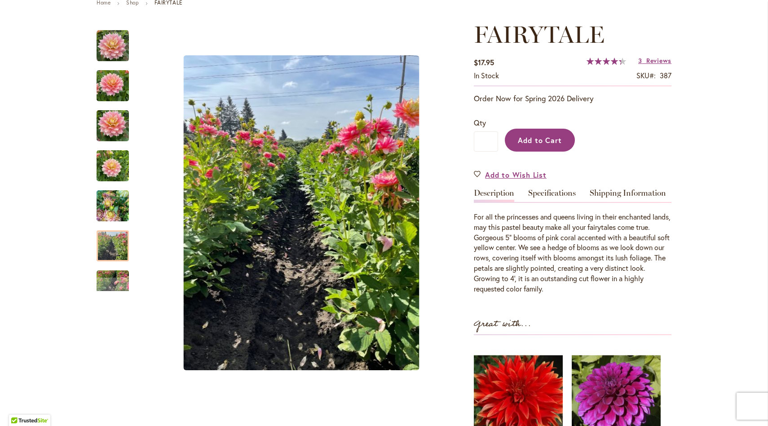
click at [545, 136] on span "Add to Cart" at bounding box center [540, 139] width 44 height 9
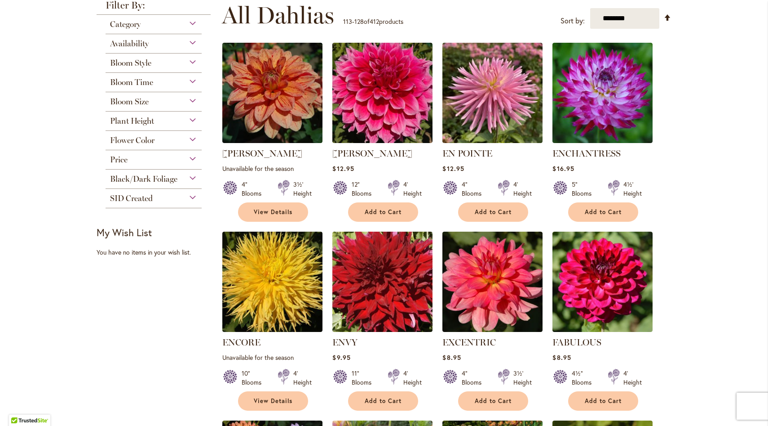
scroll to position [181, 0]
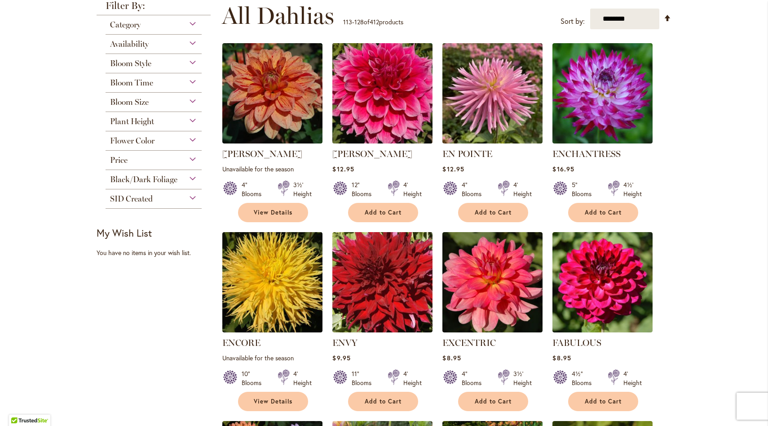
click at [382, 111] on img at bounding box center [382, 93] width 105 height 105
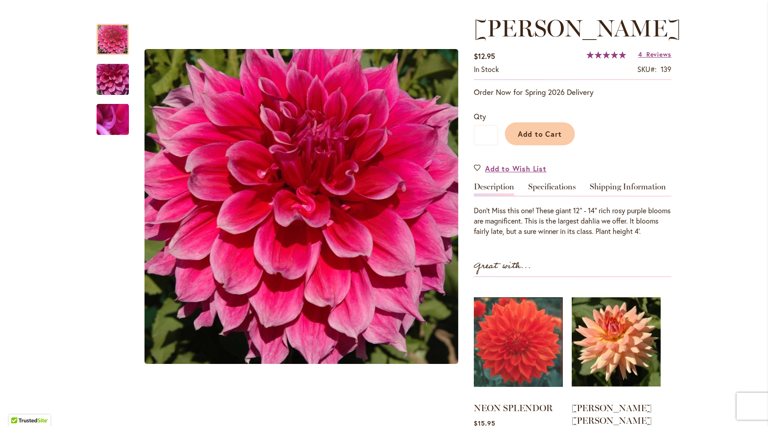
scroll to position [114, 0]
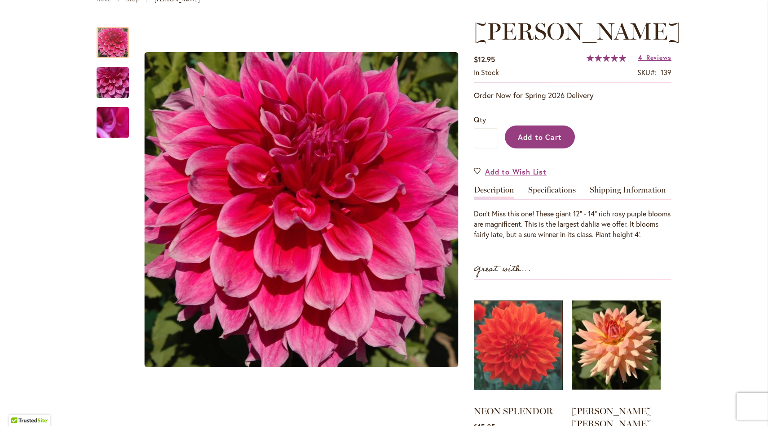
click at [558, 135] on span "Add to Cart" at bounding box center [540, 136] width 44 height 9
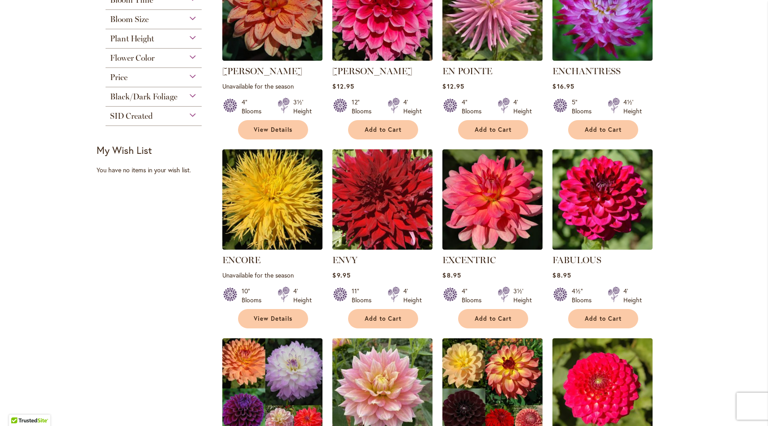
scroll to position [265, 0]
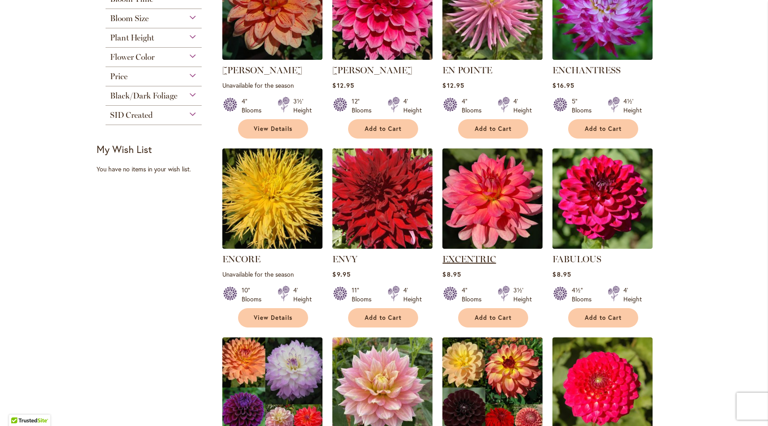
click at [492, 259] on link "EXCENTRIC" at bounding box center [469, 258] width 53 height 11
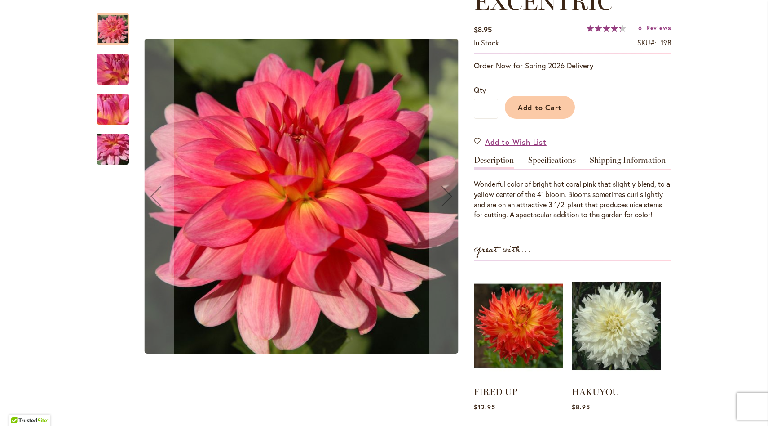
scroll to position [144, 0]
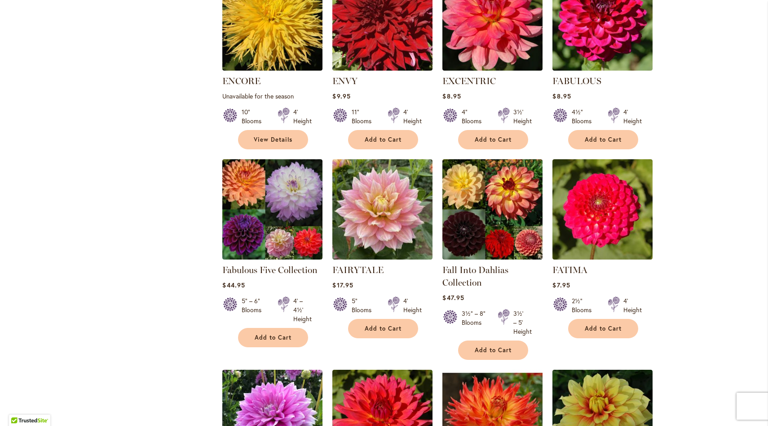
scroll to position [451, 0]
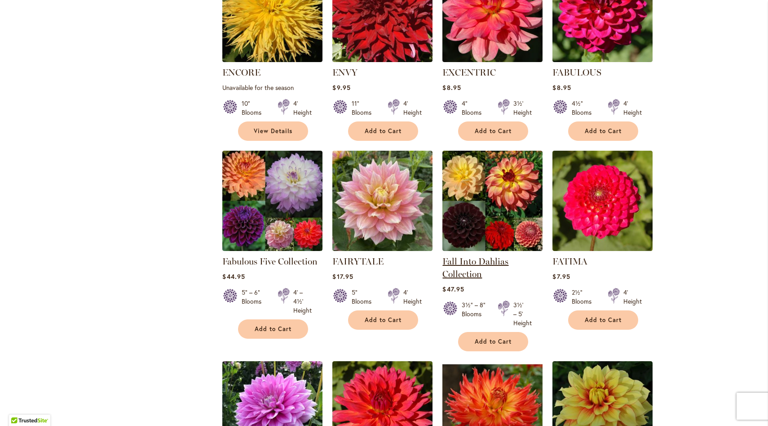
click at [488, 259] on link "Fall Into Dahlias Collection" at bounding box center [476, 267] width 66 height 23
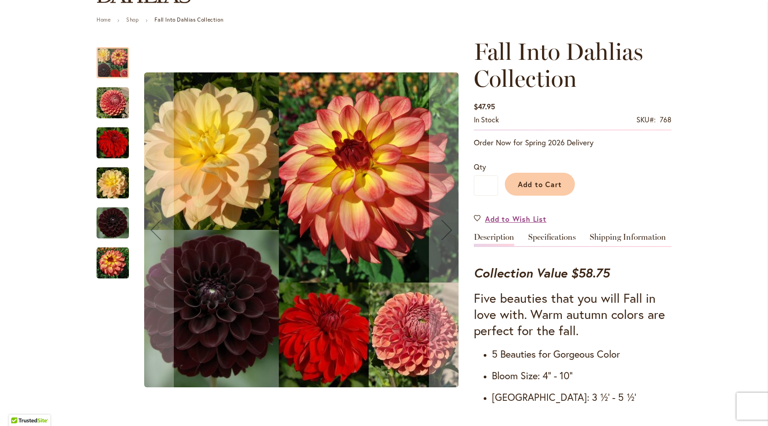
scroll to position [94, 0]
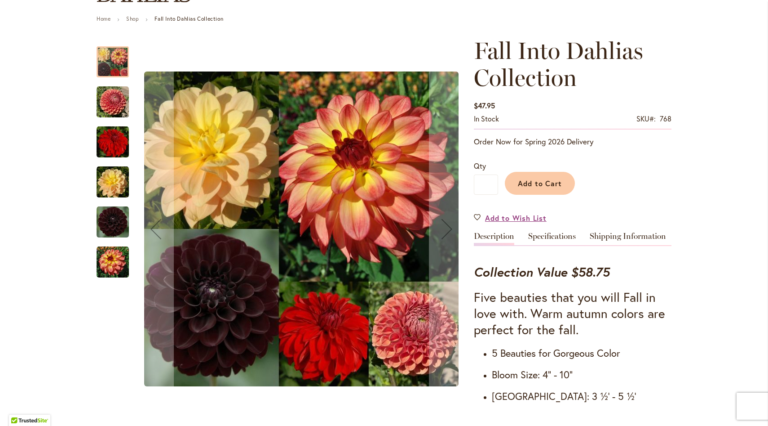
click at [109, 93] on img "Fall Into Dahlias Collection" at bounding box center [113, 102] width 32 height 32
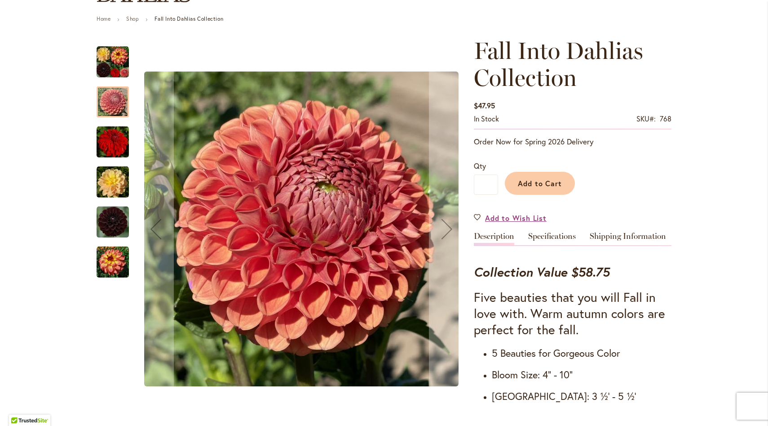
click at [115, 136] on img "Fall Into Dahlias Collection" at bounding box center [113, 142] width 32 height 32
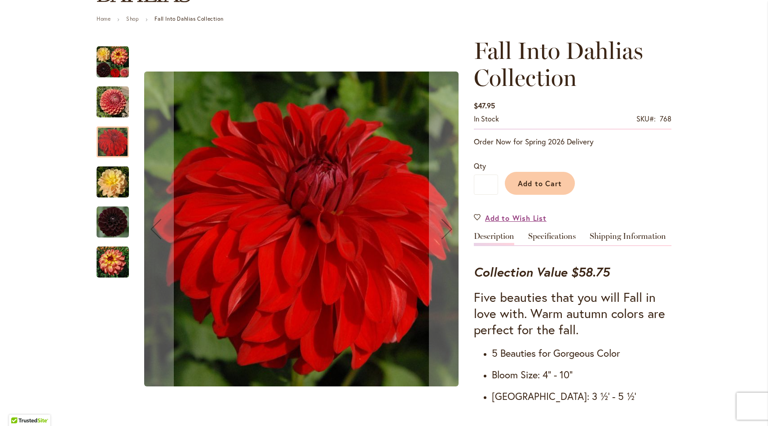
click at [115, 179] on img "Fall Into Dahlias Collection" at bounding box center [113, 182] width 32 height 32
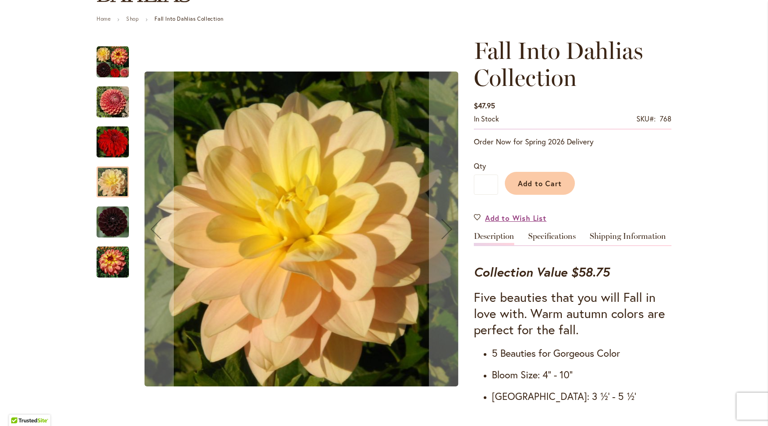
click at [117, 215] on img "Fall Into Dahlias Collection" at bounding box center [113, 222] width 32 height 32
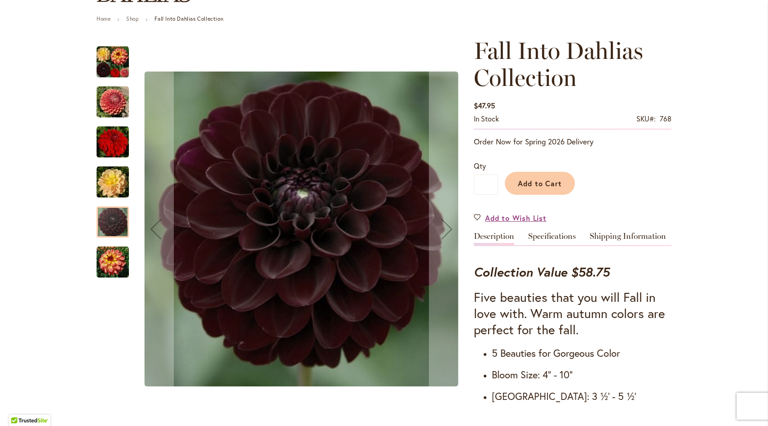
click at [117, 252] on img "Fall Into Dahlias Collection" at bounding box center [113, 262] width 32 height 32
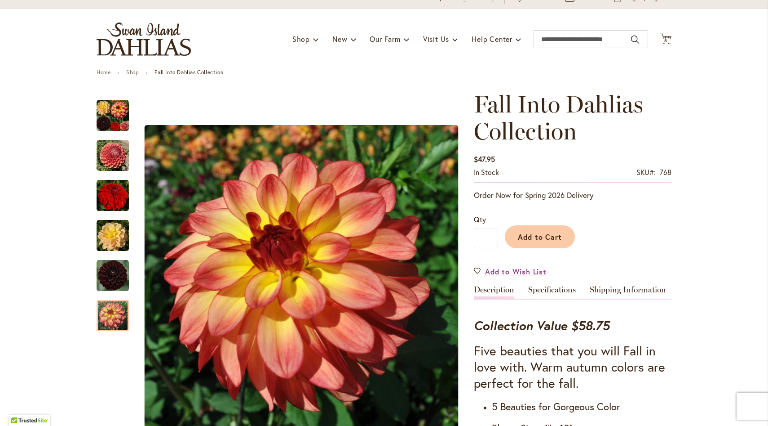
scroll to position [0, 0]
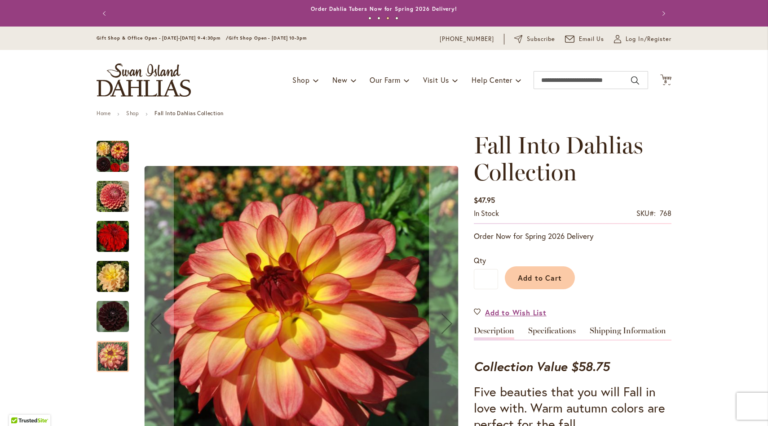
click at [112, 231] on img "Fall Into Dahlias Collection" at bounding box center [113, 236] width 32 height 32
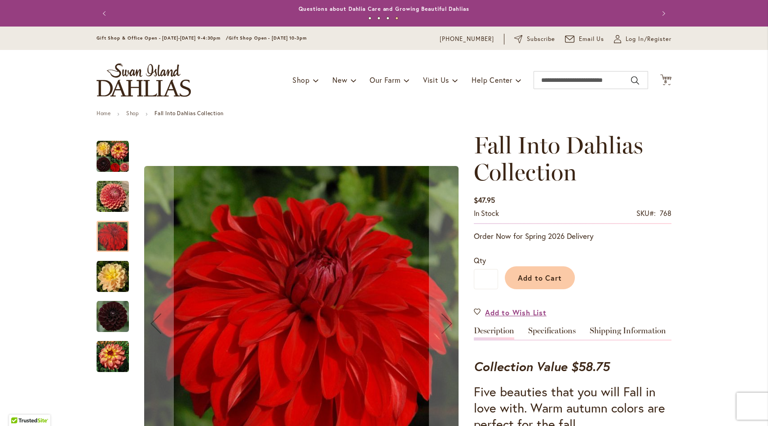
click at [116, 275] on img "Fall Into Dahlias Collection" at bounding box center [113, 276] width 32 height 32
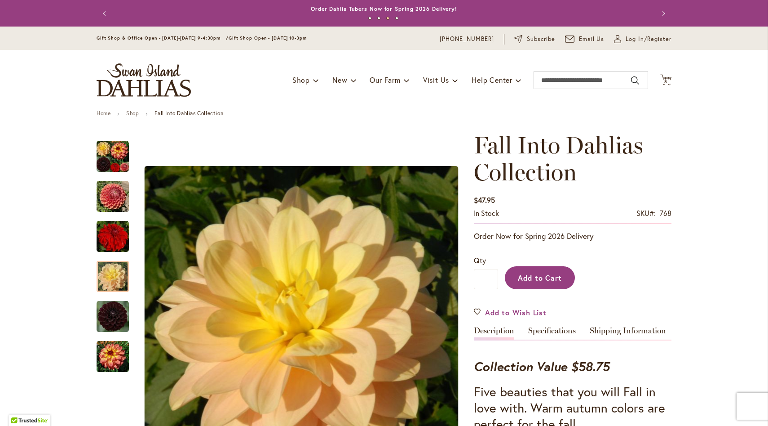
click at [529, 276] on span "Add to Cart" at bounding box center [540, 277] width 44 height 9
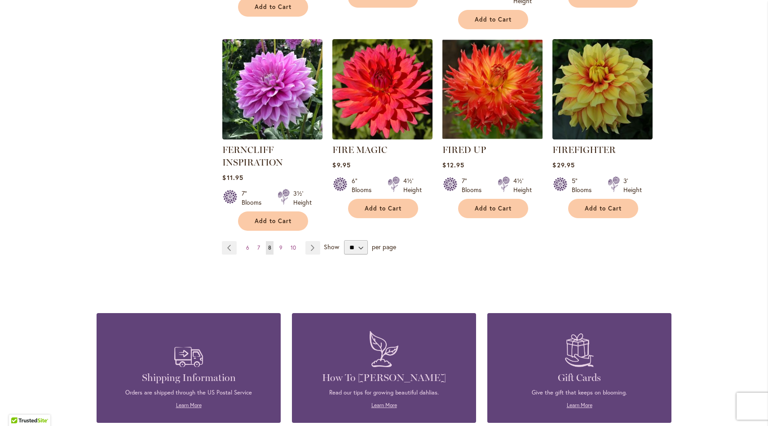
scroll to position [776, 0]
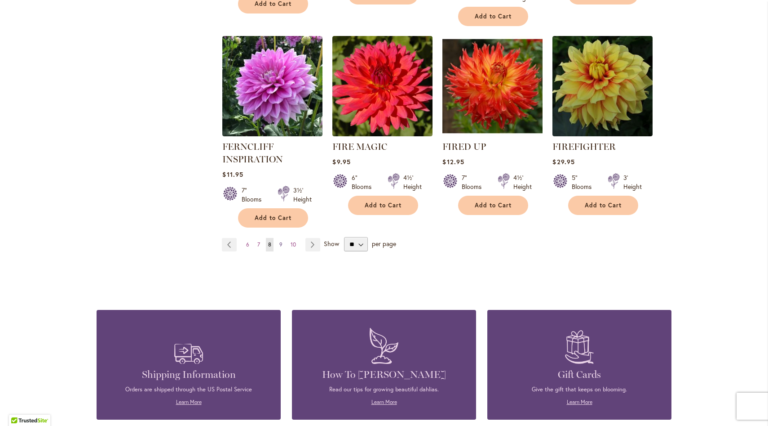
click at [280, 243] on span "9" at bounding box center [280, 244] width 3 height 7
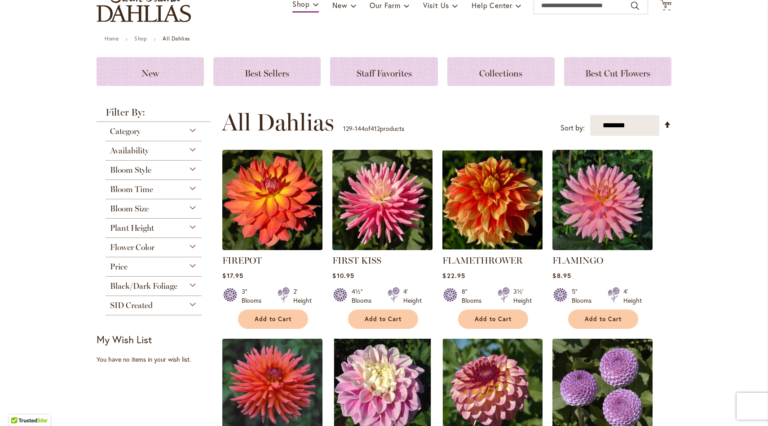
scroll to position [75, 0]
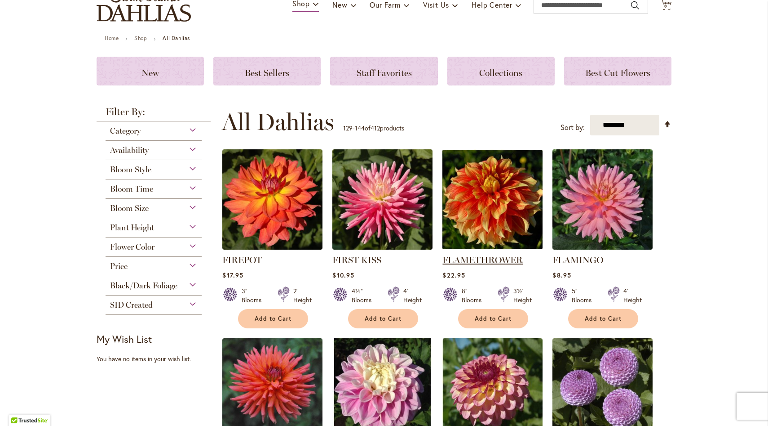
click at [494, 257] on link "FLAMETHROWER" at bounding box center [483, 259] width 80 height 11
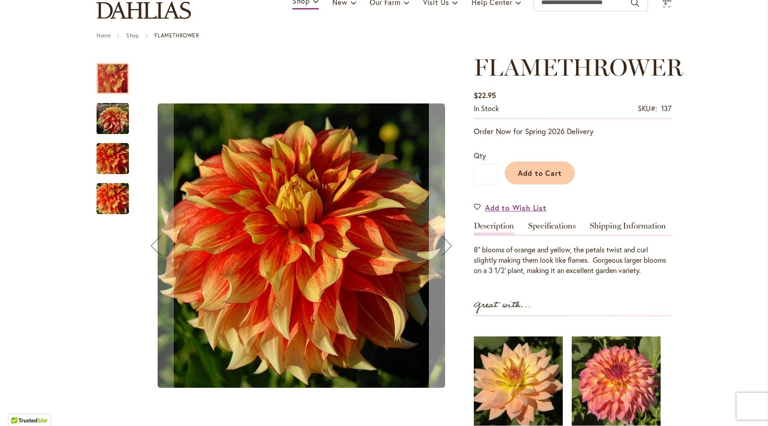
scroll to position [75, 0]
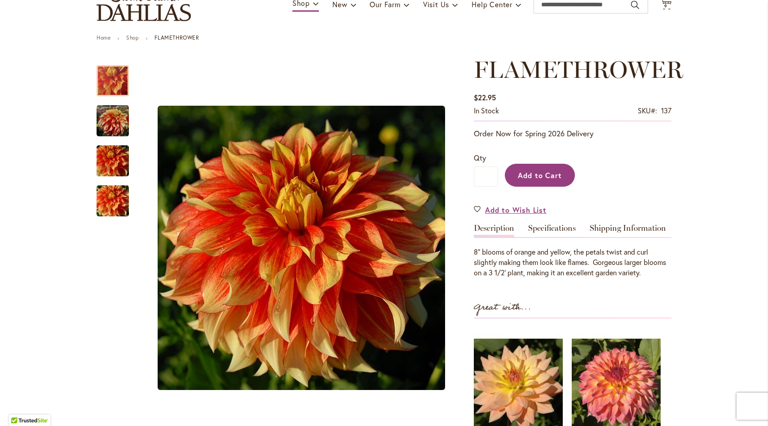
click at [547, 176] on span "Add to Cart" at bounding box center [540, 174] width 44 height 9
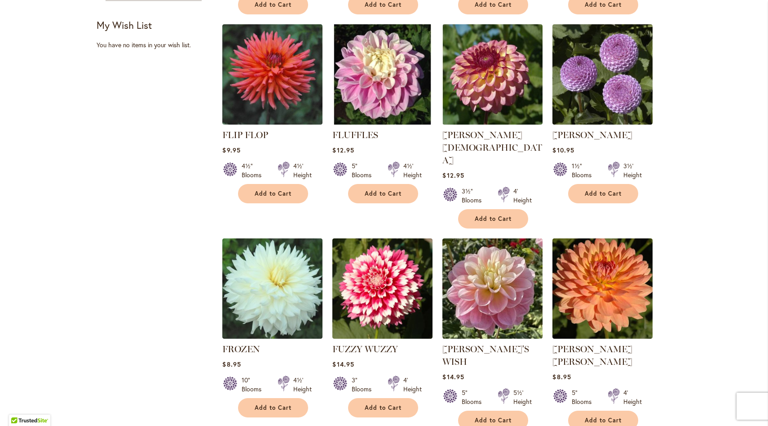
scroll to position [395, 0]
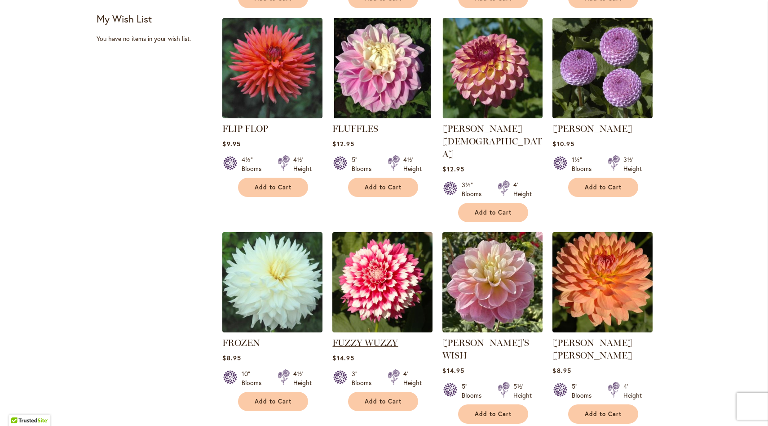
click at [378, 337] on link "FUZZY WUZZY" at bounding box center [366, 342] width 66 height 11
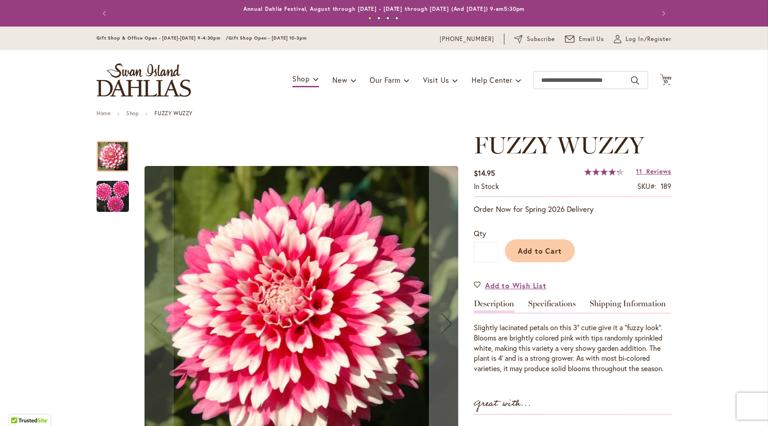
click at [124, 204] on img "FUZZY WUZZY" at bounding box center [113, 196] width 32 height 32
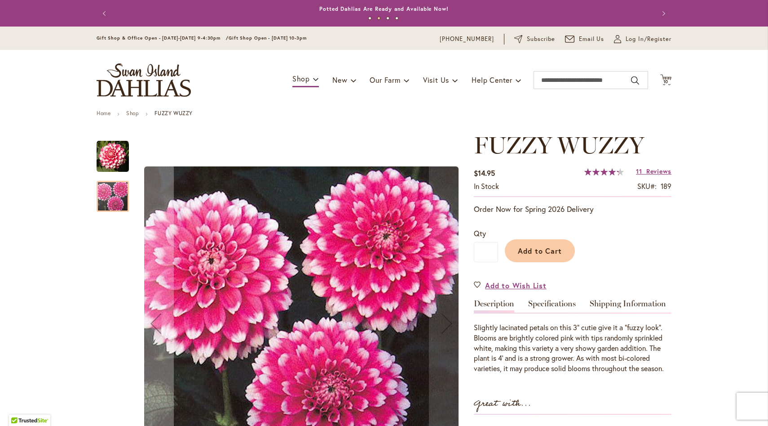
click at [122, 159] on img "FUZZY WUZZY" at bounding box center [113, 156] width 32 height 32
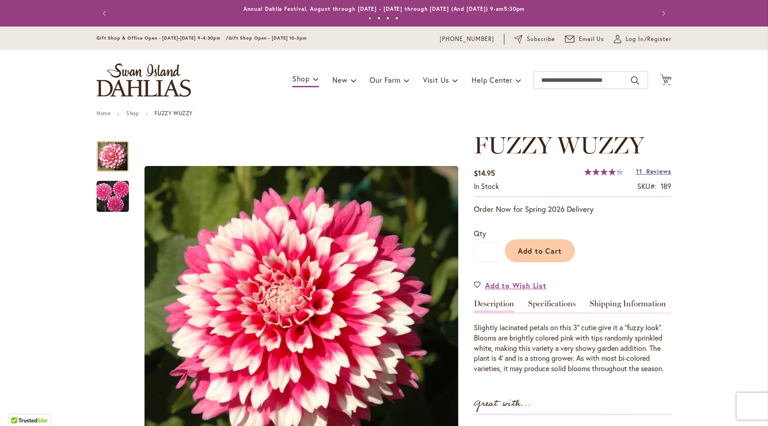
click at [653, 172] on span "Reviews" at bounding box center [659, 171] width 25 height 9
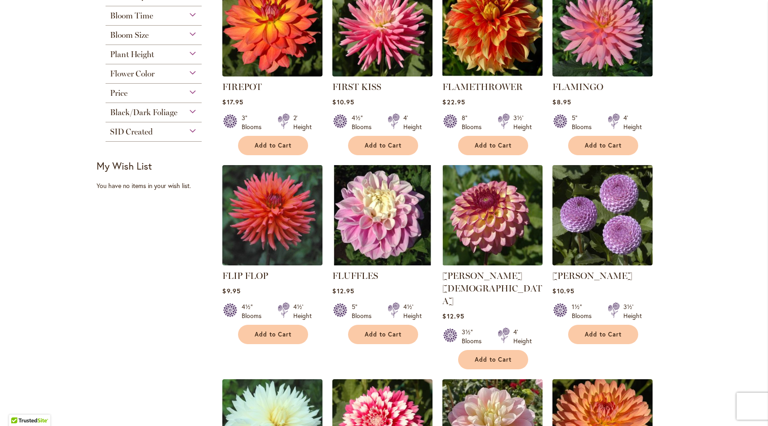
scroll to position [248, 0]
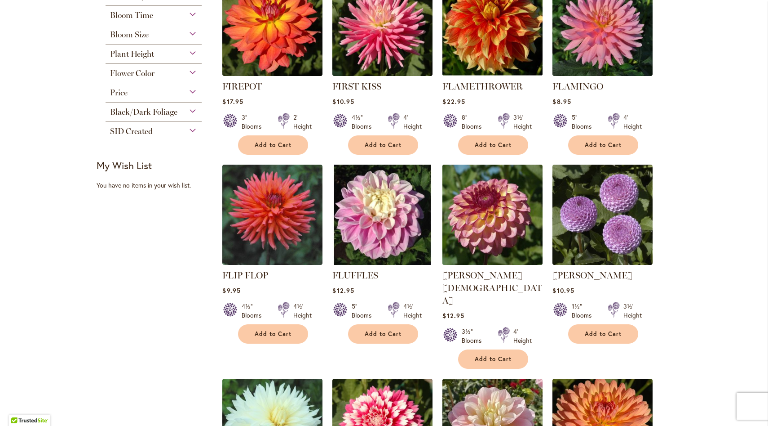
click at [495, 234] on img at bounding box center [492, 214] width 105 height 105
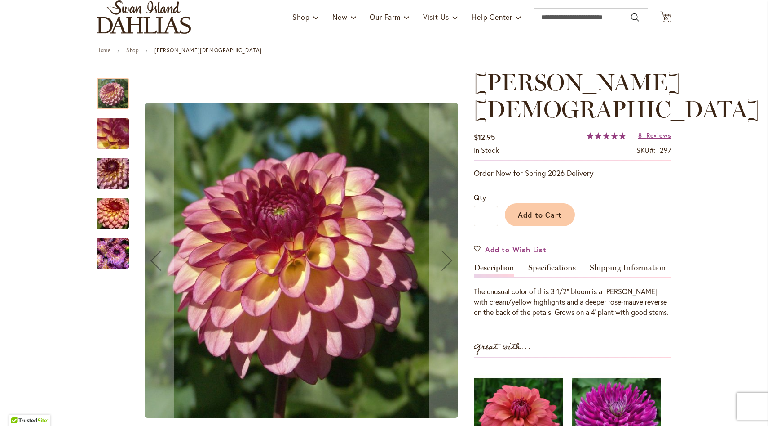
scroll to position [64, 0]
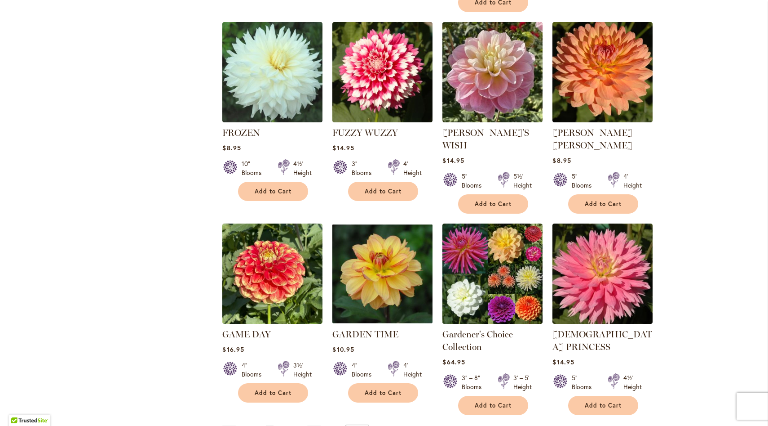
scroll to position [609, 0]
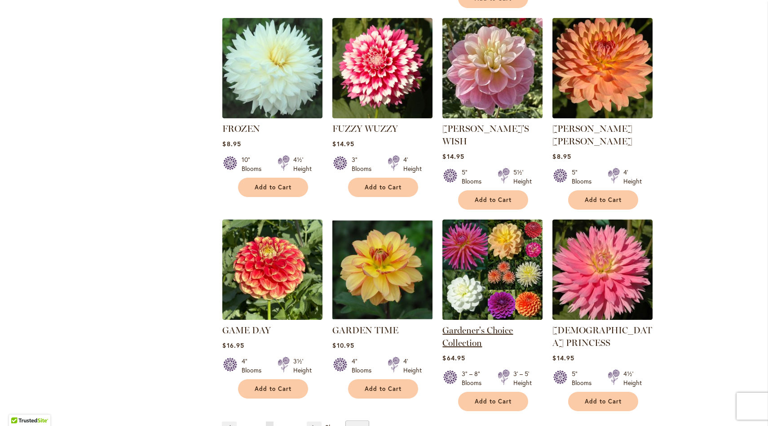
click at [501, 324] on link "Gardener's Choice Collection" at bounding box center [478, 335] width 71 height 23
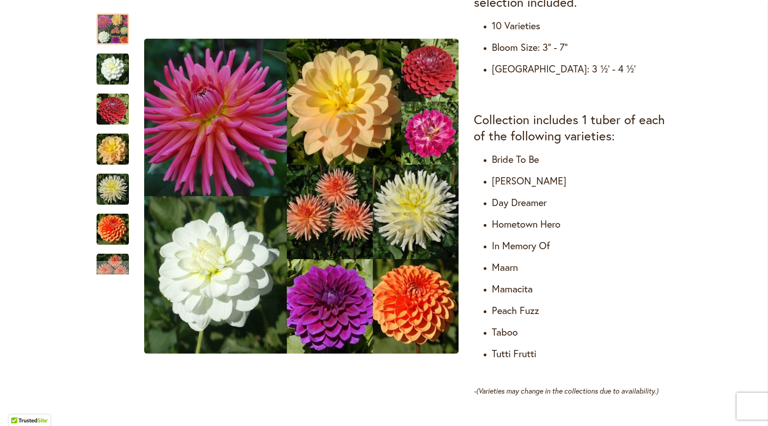
scroll to position [457, 0]
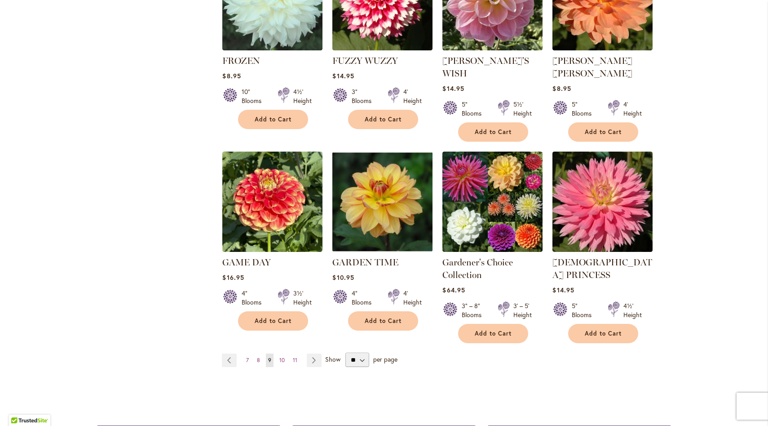
scroll to position [678, 0]
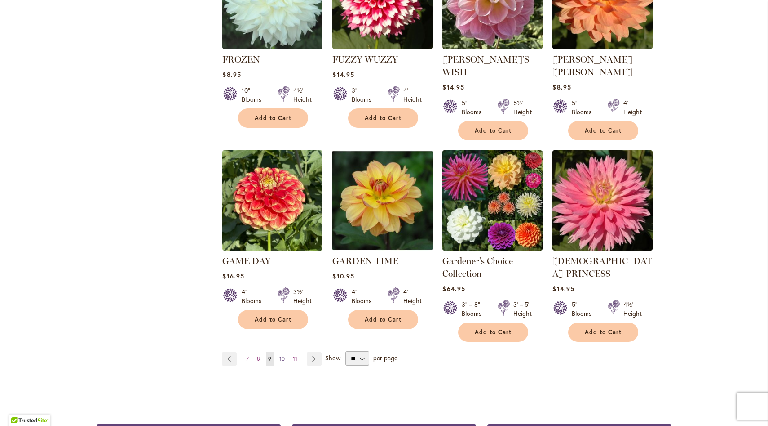
click at [284, 355] on span "10" at bounding box center [281, 358] width 5 height 7
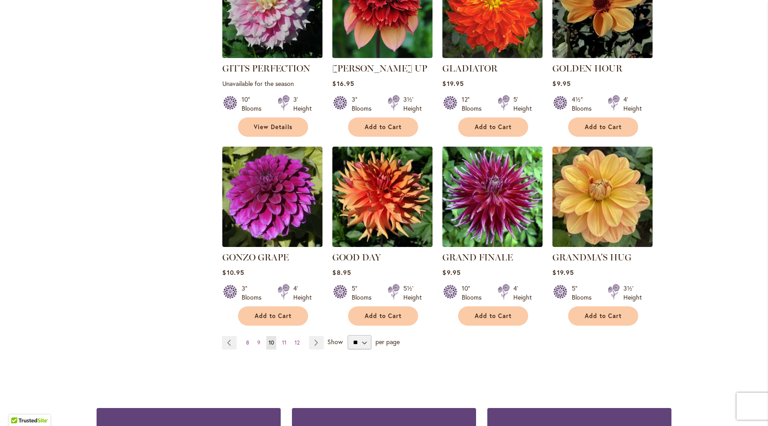
scroll to position [665, 0]
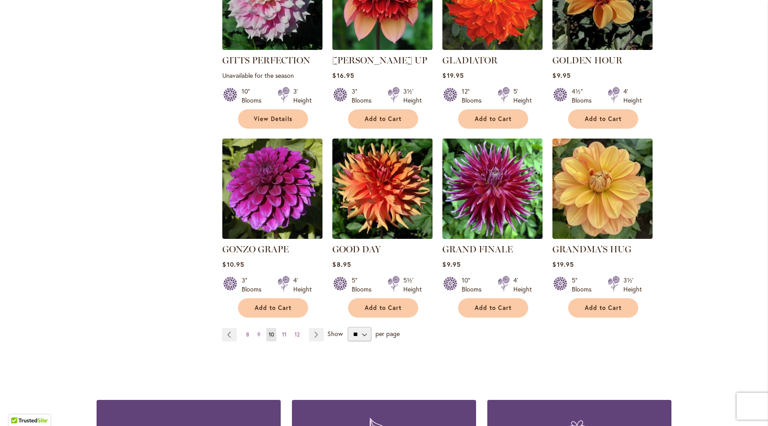
click at [286, 328] on link "Page 11" at bounding box center [284, 334] width 9 height 13
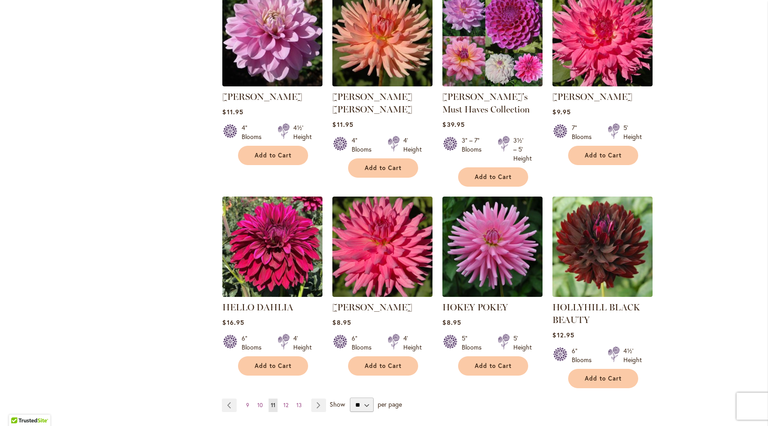
scroll to position [629, 0]
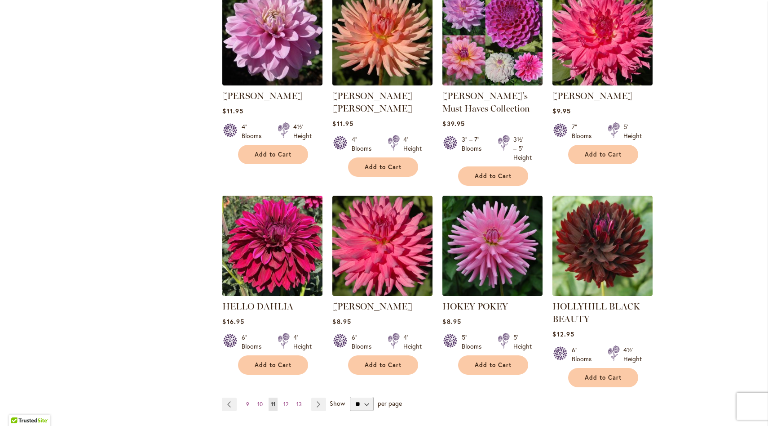
click at [279, 254] on img at bounding box center [272, 245] width 105 height 105
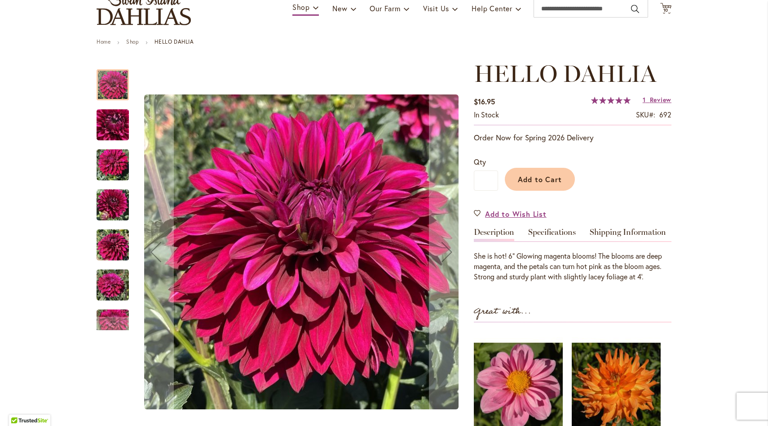
scroll to position [69, 0]
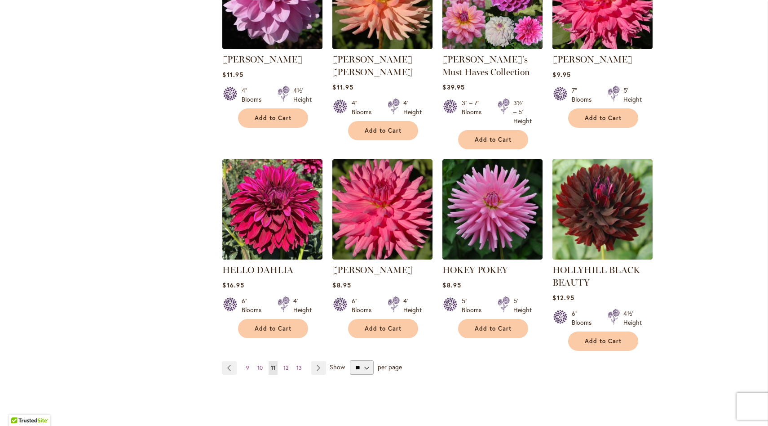
scroll to position [666, 0]
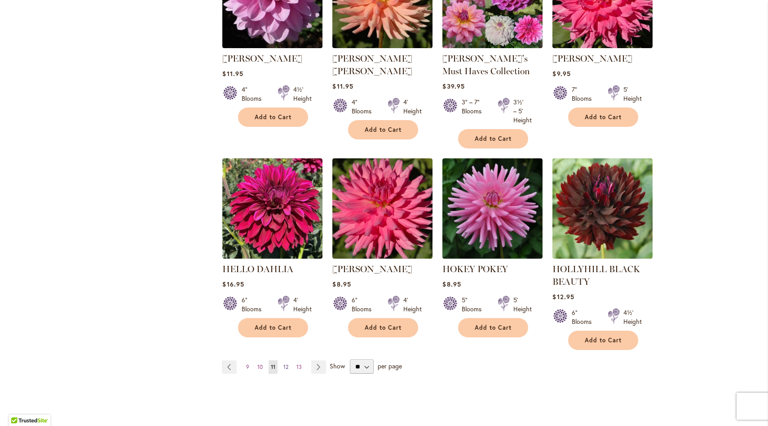
click at [288, 367] on span "12" at bounding box center [286, 366] width 5 height 7
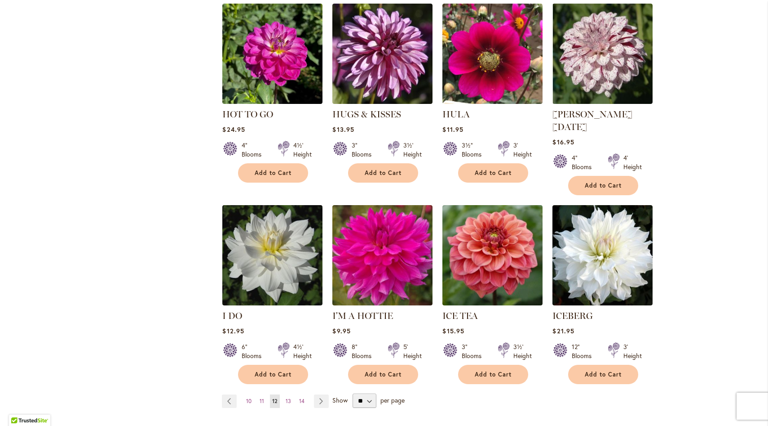
scroll to position [600, 0]
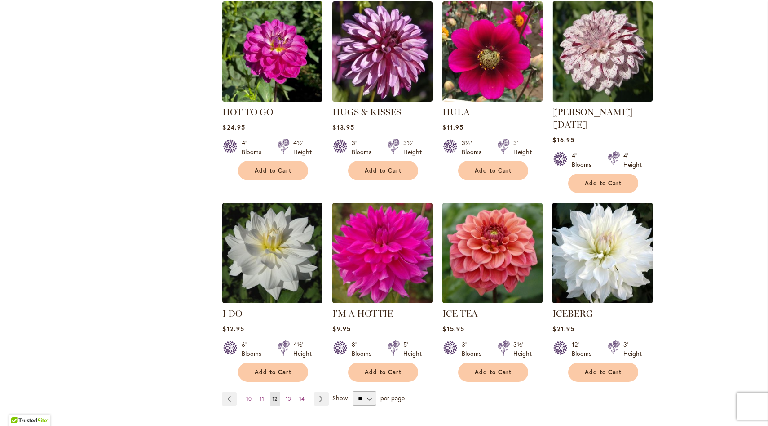
click at [611, 264] on img at bounding box center [602, 252] width 105 height 105
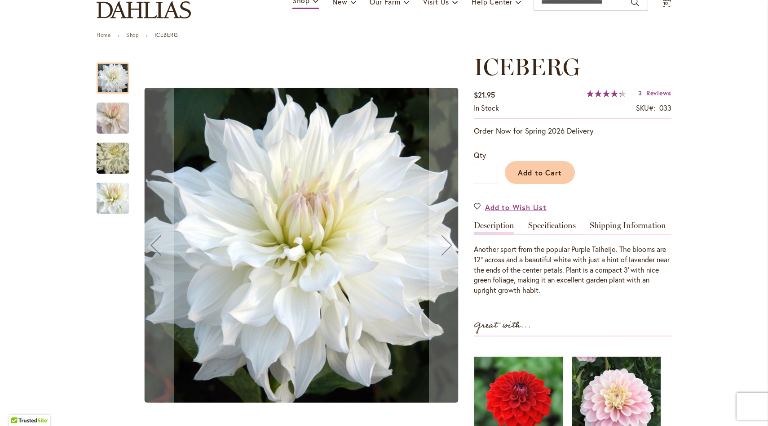
scroll to position [79, 0]
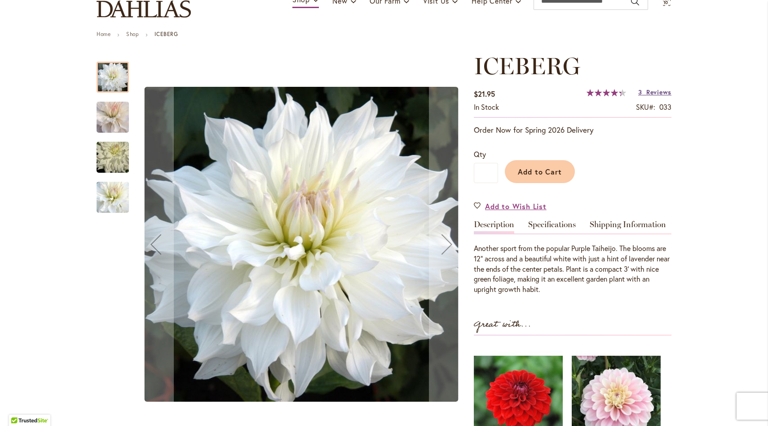
click at [649, 93] on span "Reviews" at bounding box center [659, 92] width 25 height 9
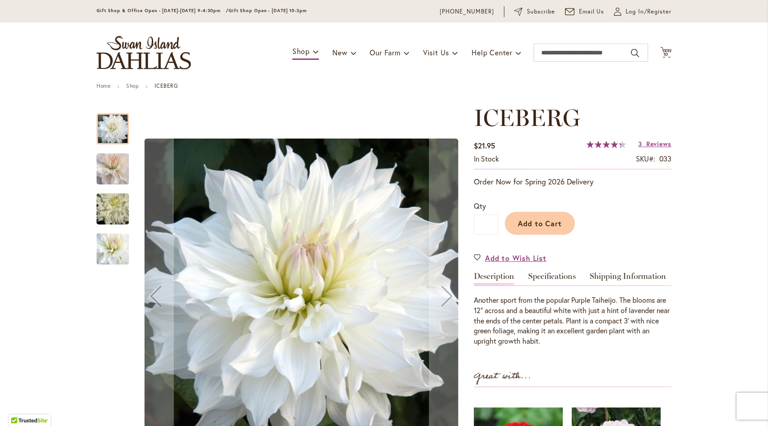
scroll to position [27, 0]
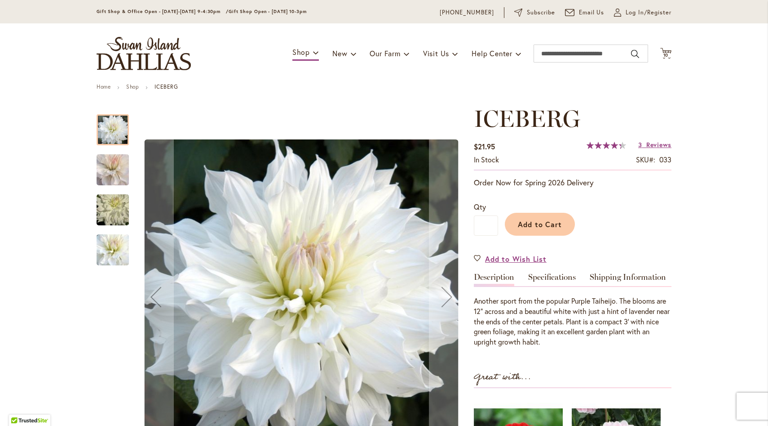
click at [121, 175] on img "ICEBERG" at bounding box center [112, 169] width 65 height 57
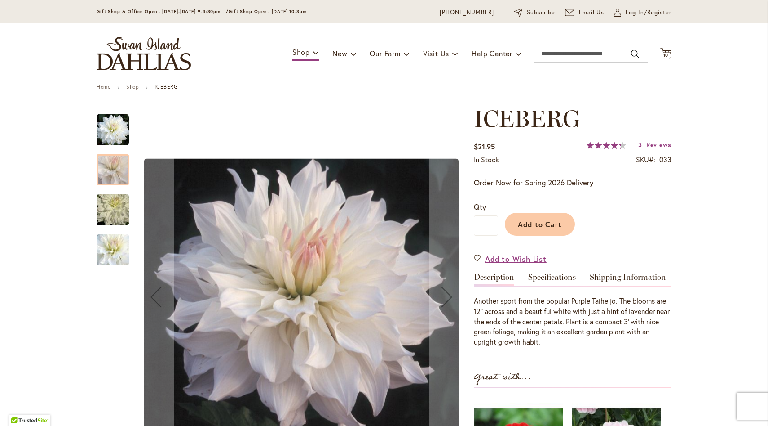
click at [120, 205] on img "ICEBERG" at bounding box center [112, 209] width 65 height 43
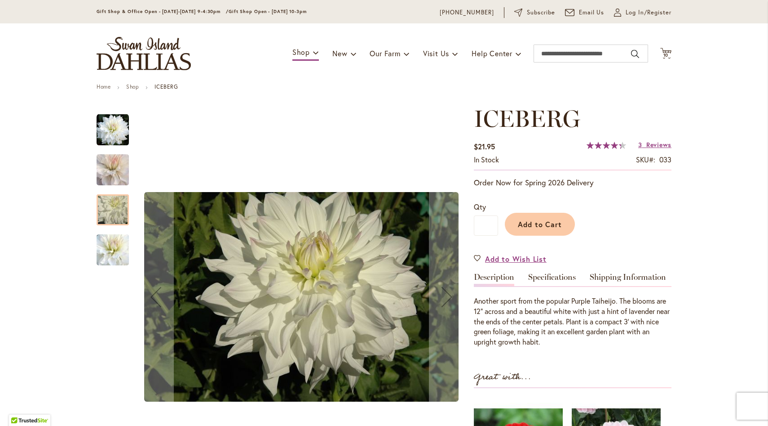
click at [117, 243] on img "ICEBERG" at bounding box center [112, 250] width 65 height 56
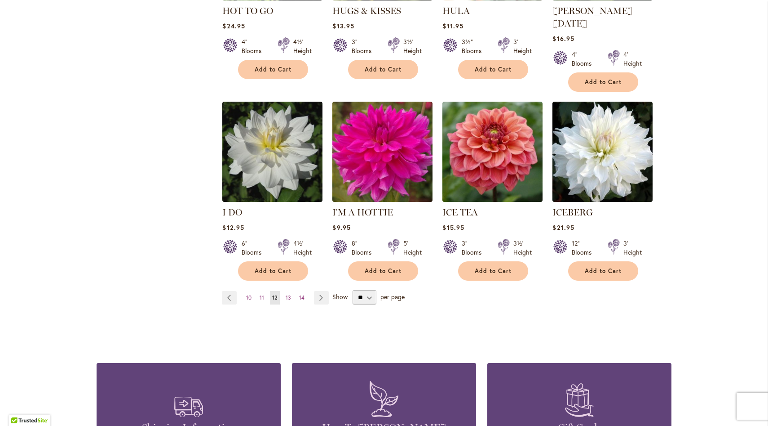
scroll to position [710, 0]
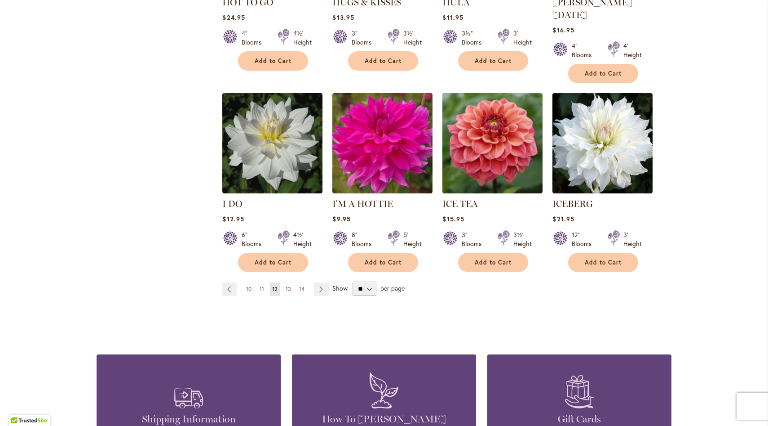
click at [290, 285] on span "13" at bounding box center [288, 288] width 5 height 7
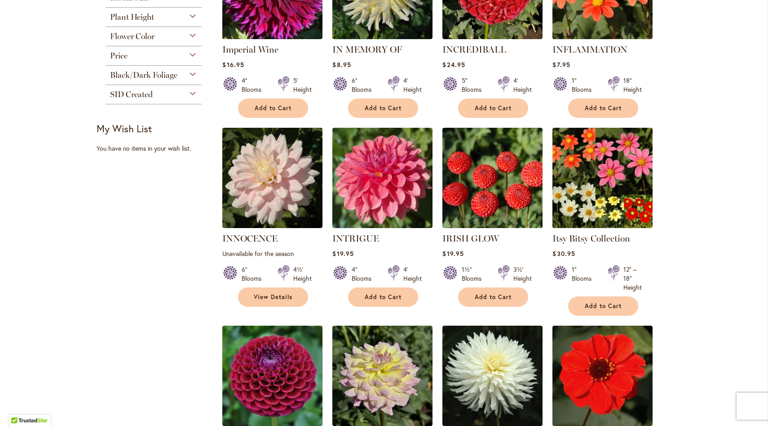
scroll to position [284, 0]
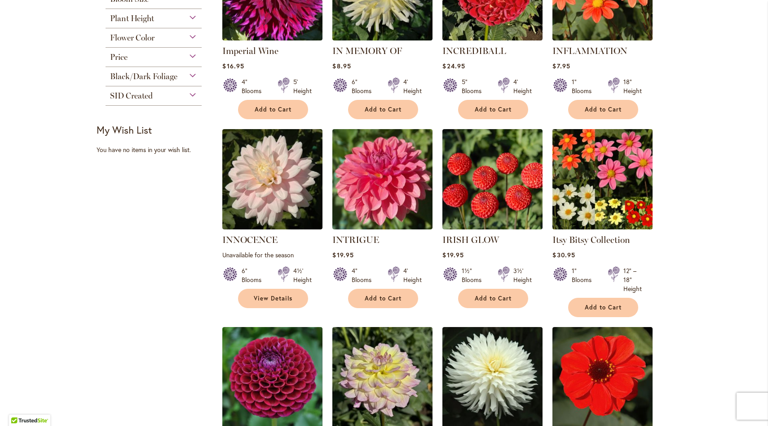
click at [615, 182] on img at bounding box center [602, 179] width 105 height 105
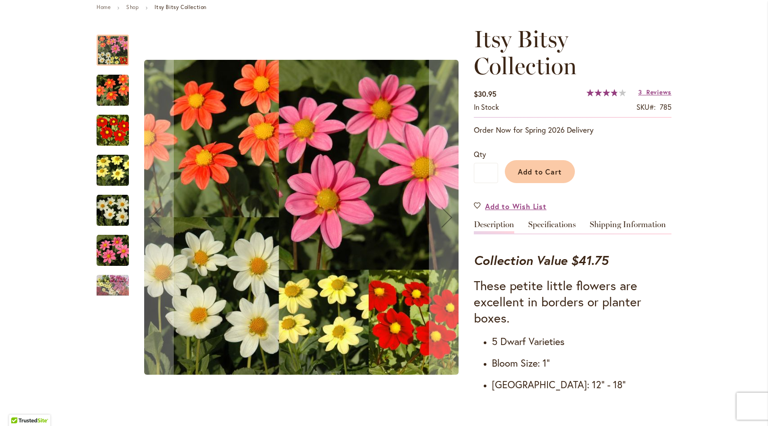
scroll to position [108, 0]
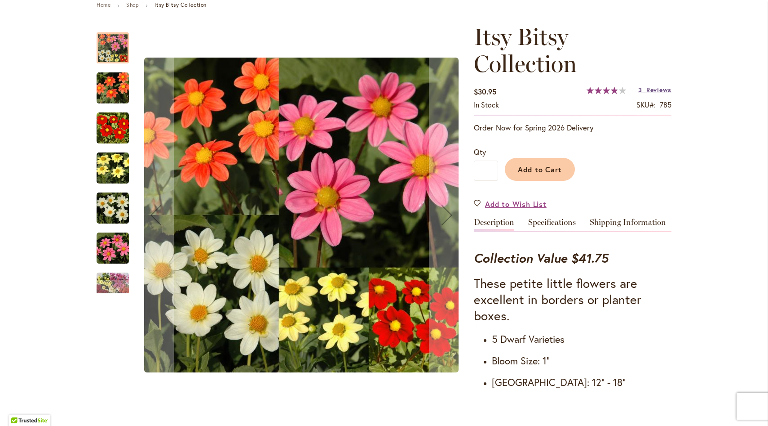
click at [664, 90] on span "Reviews" at bounding box center [659, 89] width 25 height 9
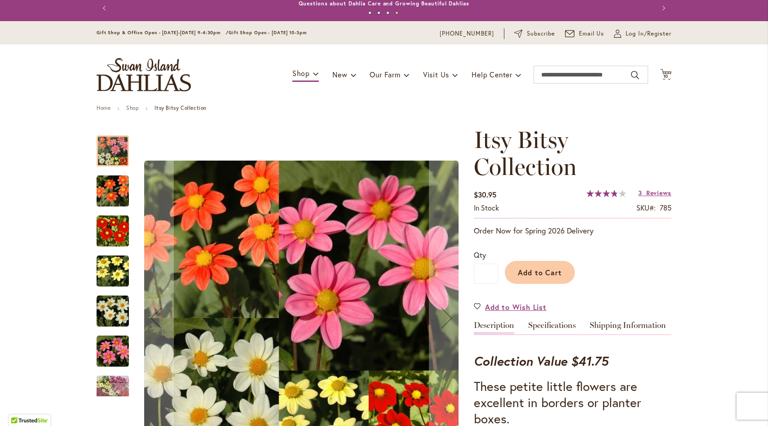
scroll to position [0, 0]
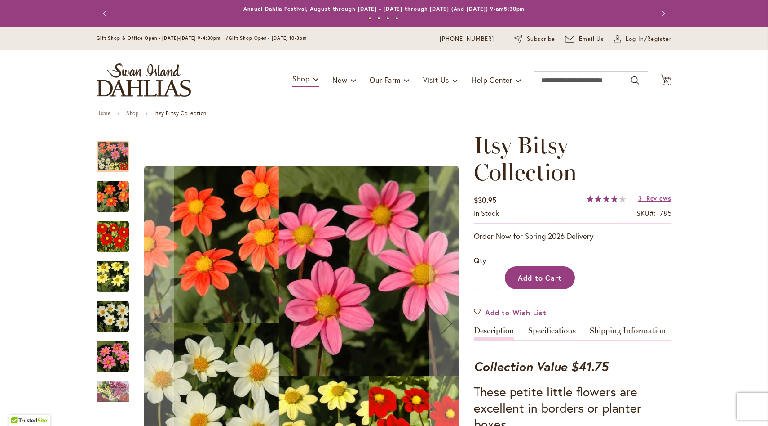
click at [552, 276] on span "Add to Cart" at bounding box center [540, 277] width 44 height 9
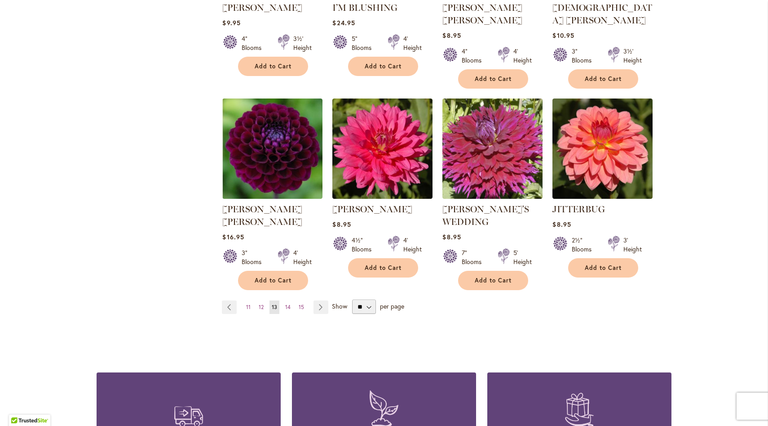
scroll to position [715, 0]
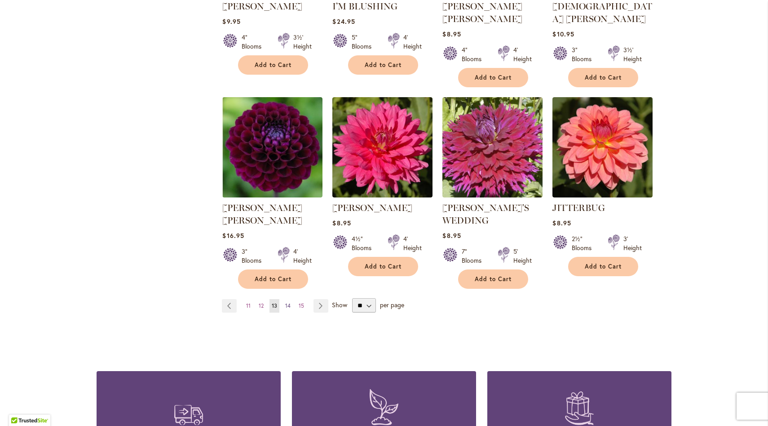
click at [289, 302] on span "14" at bounding box center [287, 305] width 5 height 7
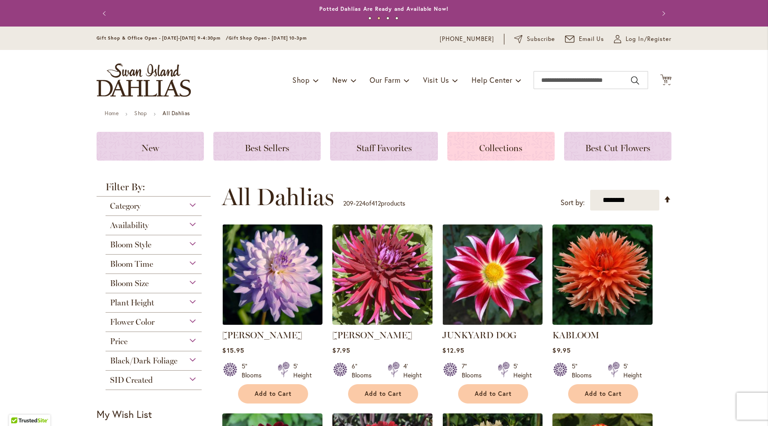
click at [496, 151] on span "Collections" at bounding box center [500, 147] width 43 height 11
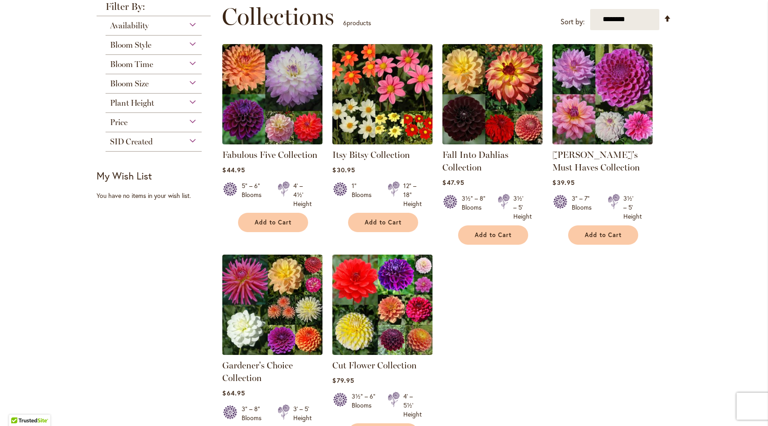
scroll to position [133, 0]
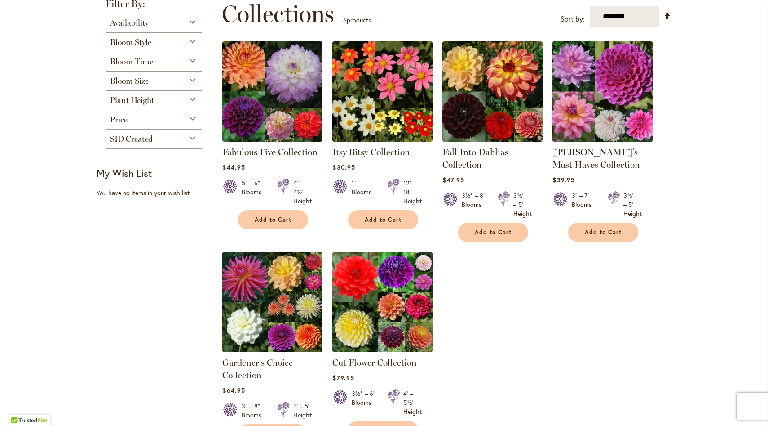
click at [612, 125] on img at bounding box center [602, 91] width 105 height 105
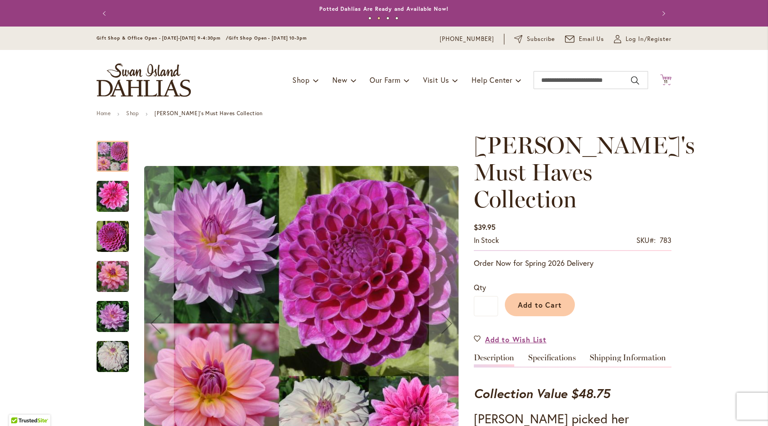
click at [665, 77] on icon "Cart .cls-1 { fill: #231f20; }" at bounding box center [666, 79] width 11 height 11
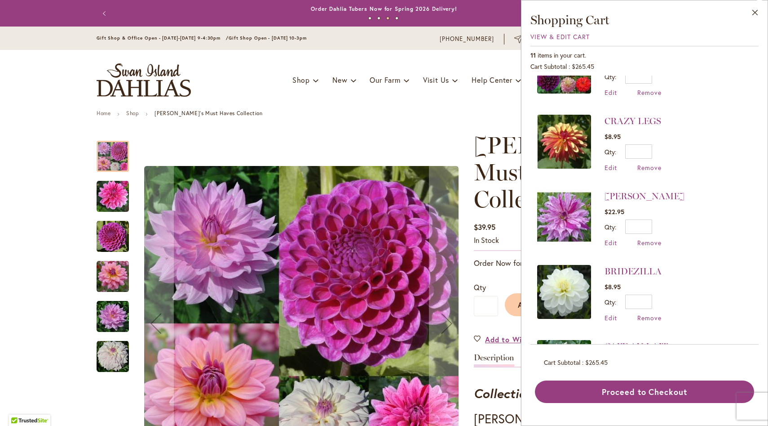
scroll to position [497, 0]
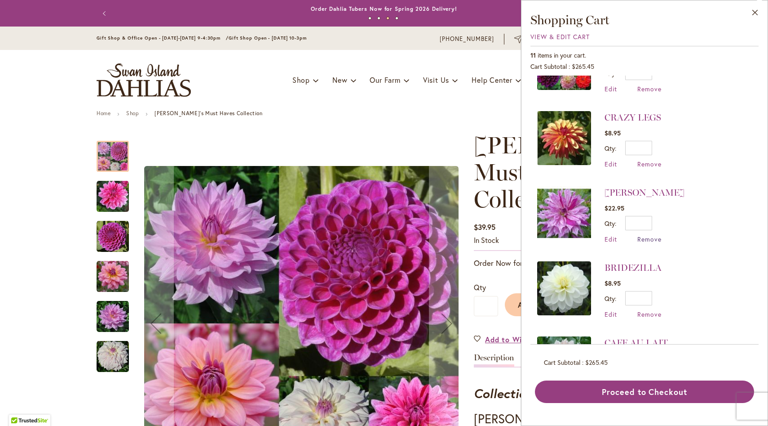
click at [657, 235] on span "Remove" at bounding box center [650, 239] width 24 height 9
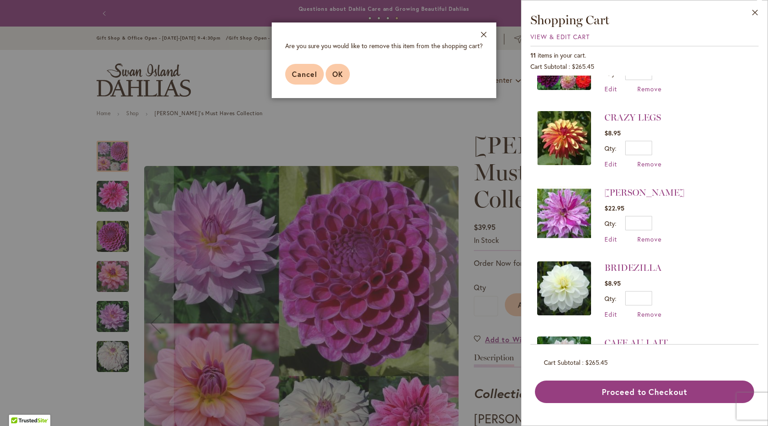
click at [340, 68] on button "OK" at bounding box center [338, 74] width 24 height 21
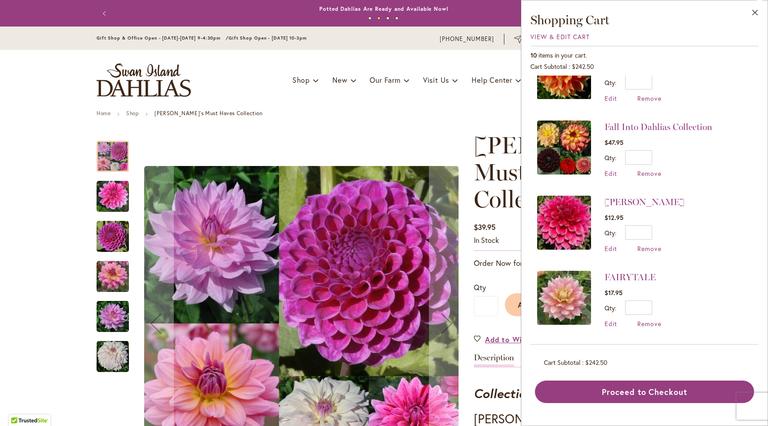
scroll to position [113, 0]
click at [652, 246] on span "Remove" at bounding box center [650, 247] width 24 height 9
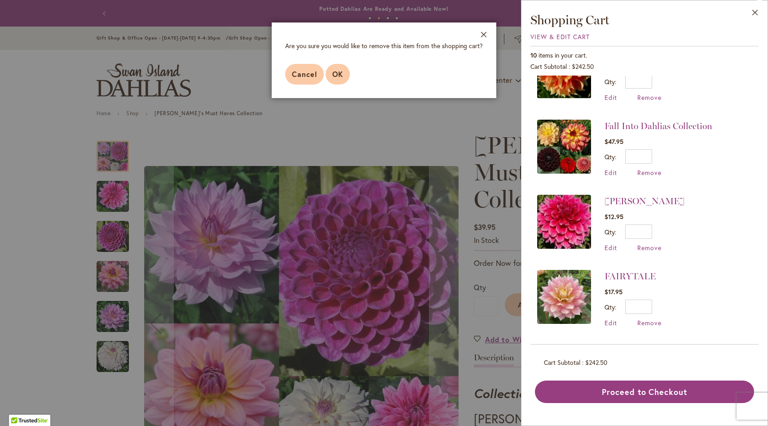
click at [341, 76] on span "OK" at bounding box center [338, 73] width 11 height 9
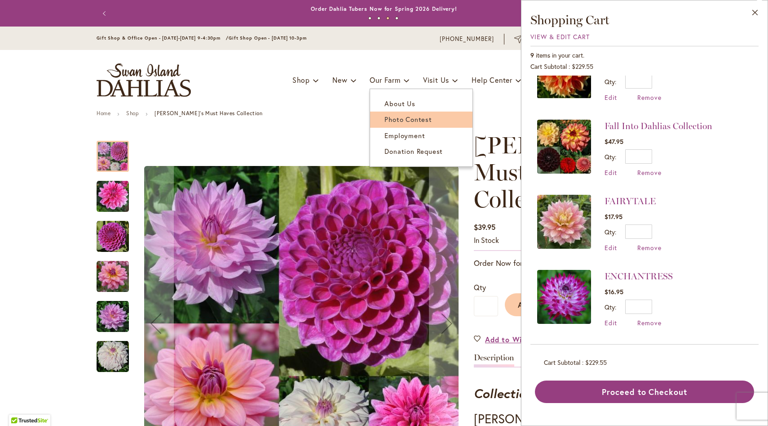
scroll to position [0, 0]
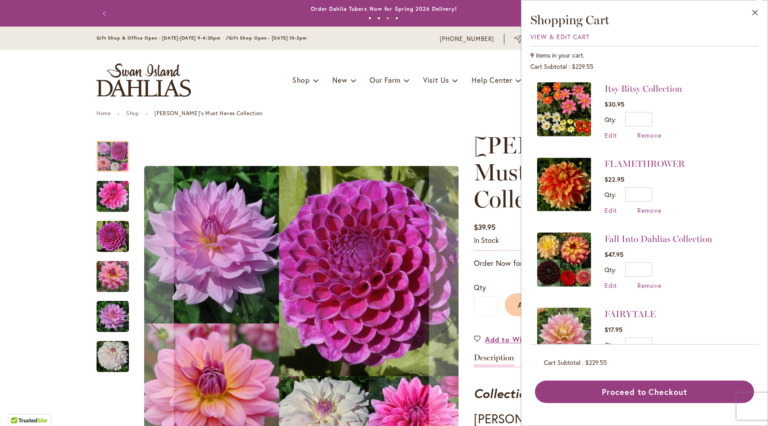
click at [485, 104] on div "Toggle Nav Shop Dahlia Tubers Collections Fresh Cut Dahlias Gardening Supplies …" at bounding box center [384, 80] width 593 height 60
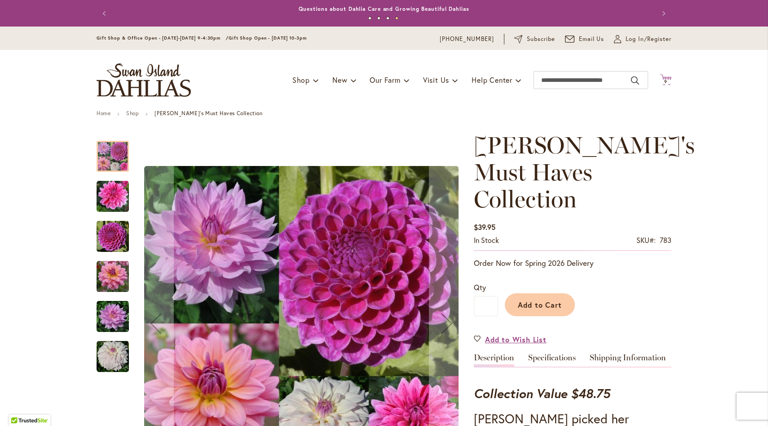
click at [670, 84] on icon at bounding box center [666, 79] width 11 height 11
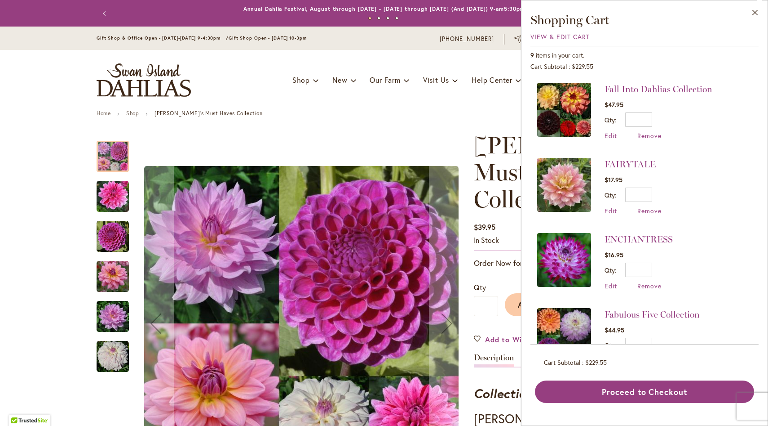
scroll to position [170, 0]
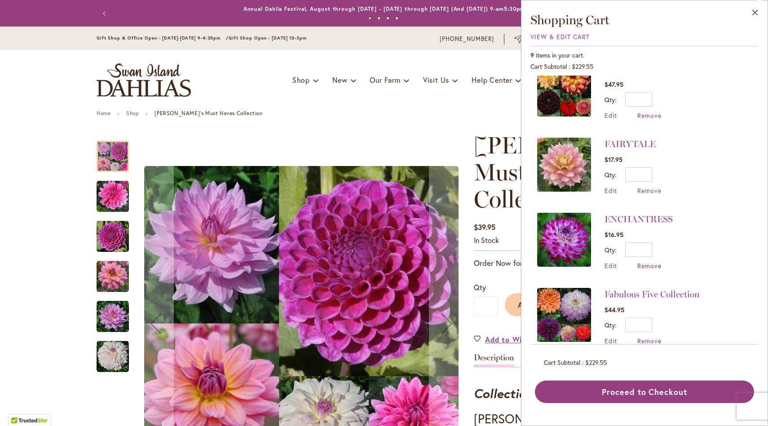
click at [646, 266] on span "Remove" at bounding box center [650, 265] width 24 height 9
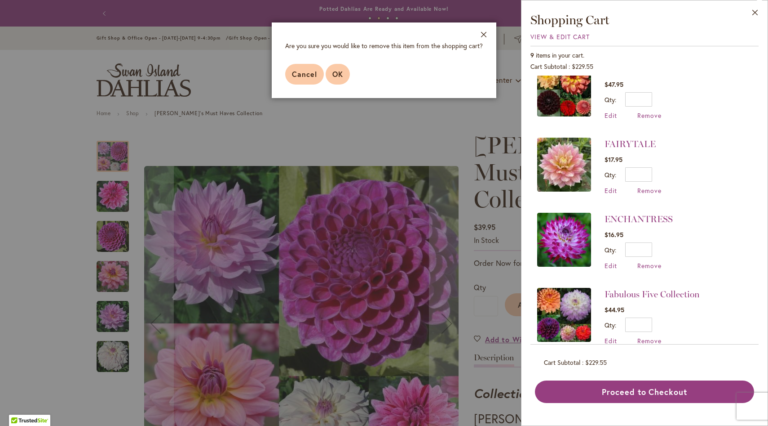
click at [344, 74] on button "OK" at bounding box center [338, 74] width 24 height 21
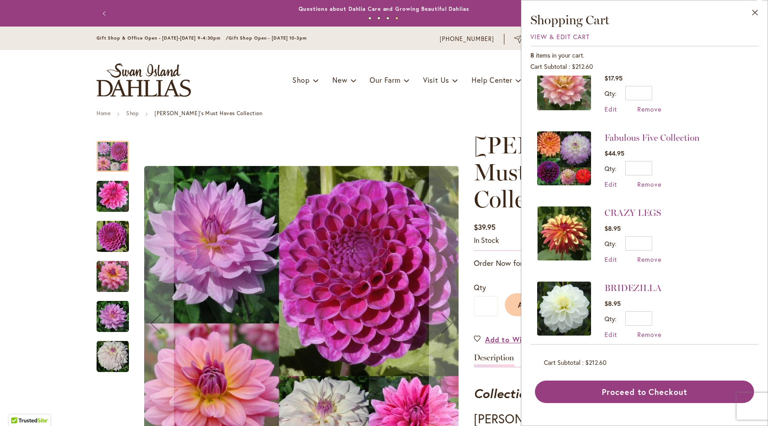
scroll to position [331, 0]
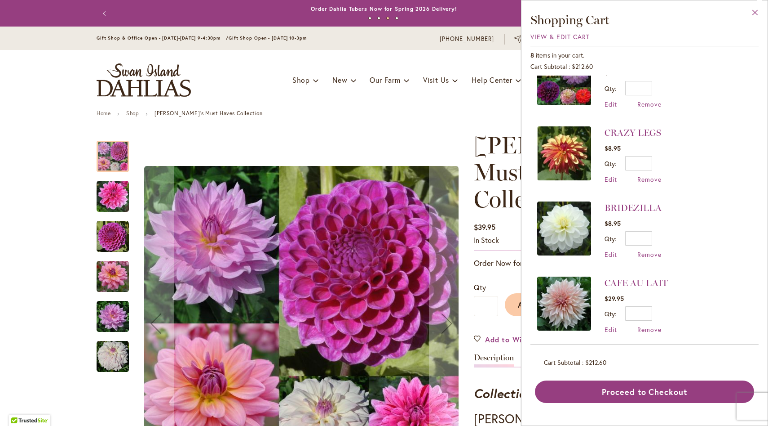
click at [757, 11] on button "Close" at bounding box center [755, 14] width 25 height 28
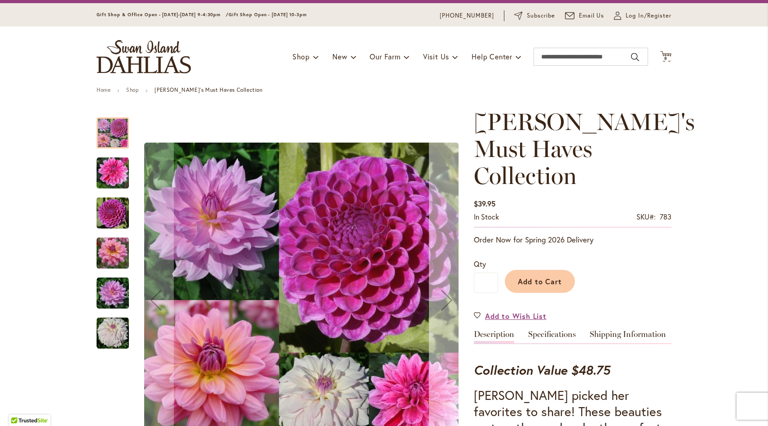
scroll to position [0, 0]
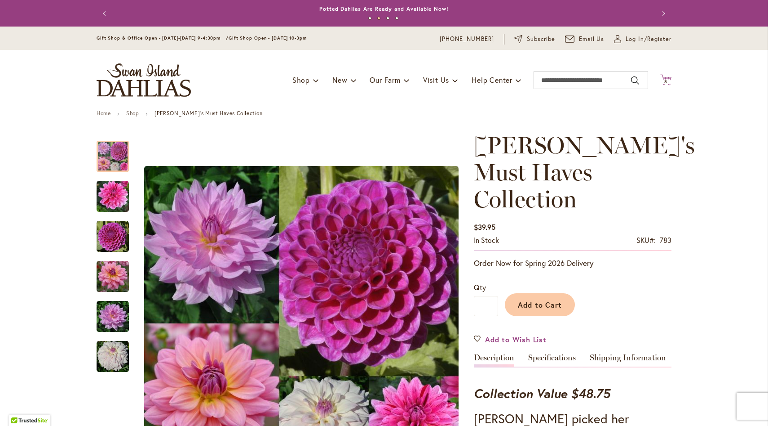
click at [667, 81] on span "8" at bounding box center [666, 82] width 3 height 6
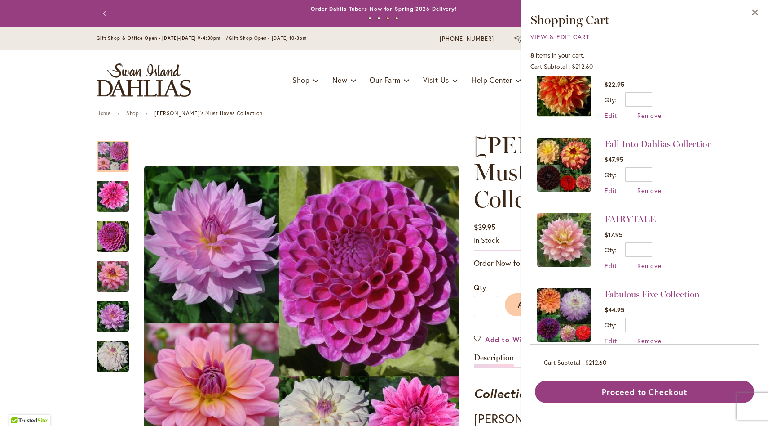
scroll to position [95, 0]
click at [756, 11] on button "Close" at bounding box center [755, 14] width 25 height 28
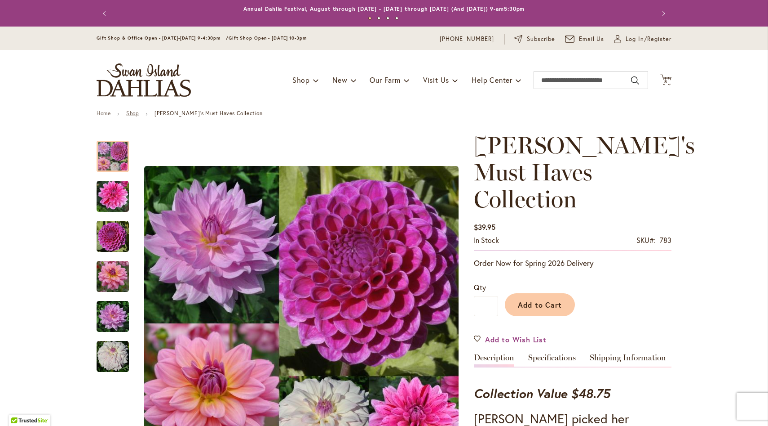
click at [137, 115] on link "Shop" at bounding box center [132, 113] width 13 height 7
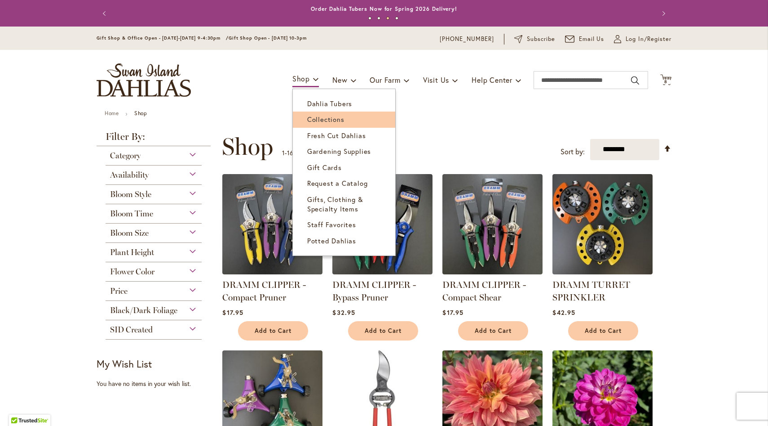
click at [308, 115] on span "Collections" at bounding box center [325, 119] width 37 height 9
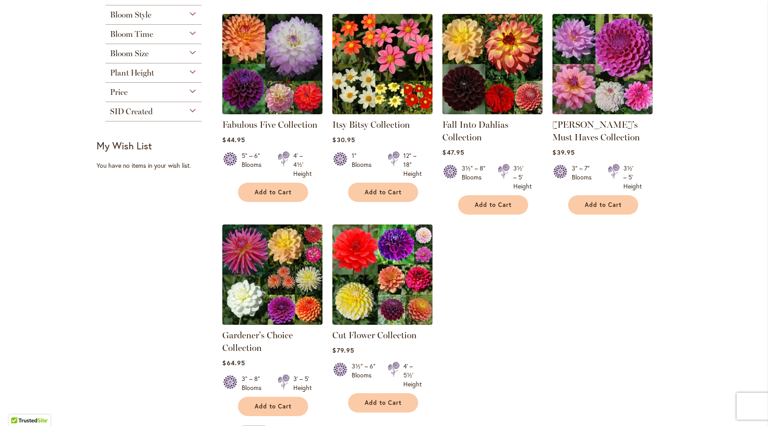
scroll to position [162, 0]
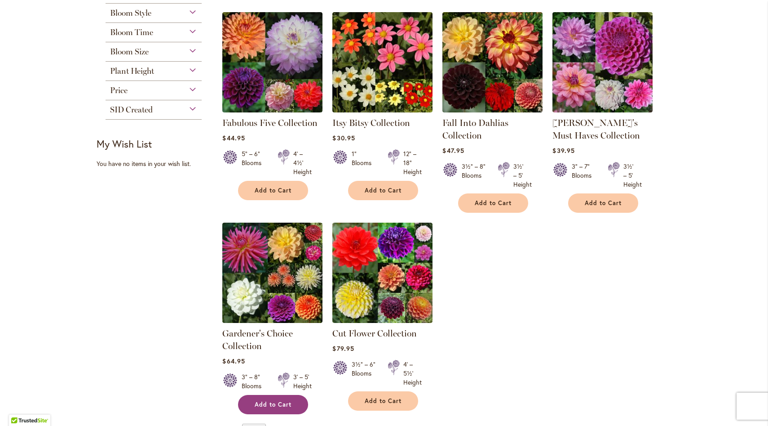
click at [274, 409] on button "Add to Cart" at bounding box center [273, 404] width 70 height 19
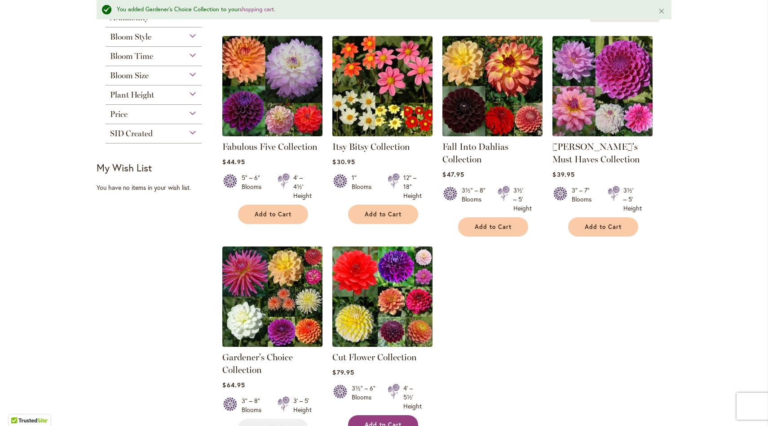
scroll to position [185, 0]
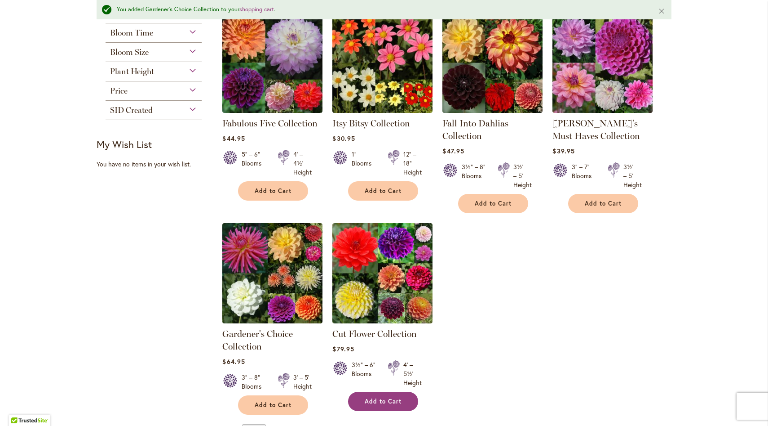
click at [379, 397] on span "Add to Cart" at bounding box center [383, 401] width 37 height 8
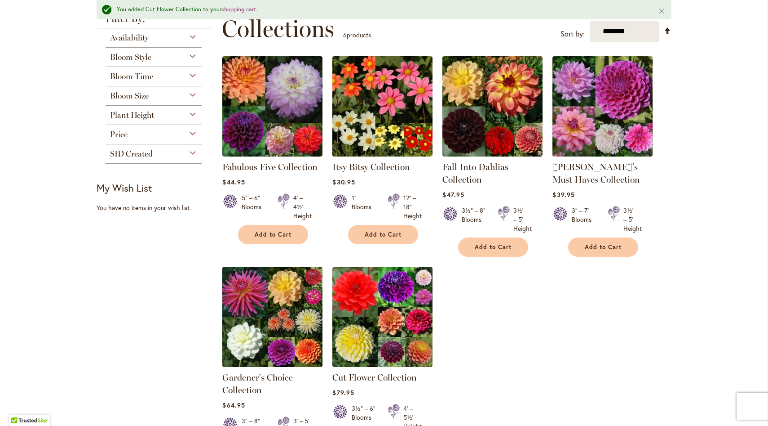
scroll to position [141, 0]
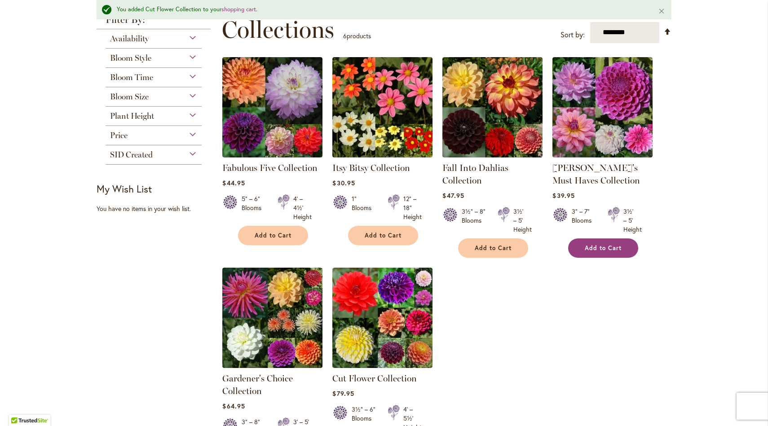
click at [601, 250] on span "Add to Cart" at bounding box center [603, 248] width 37 height 8
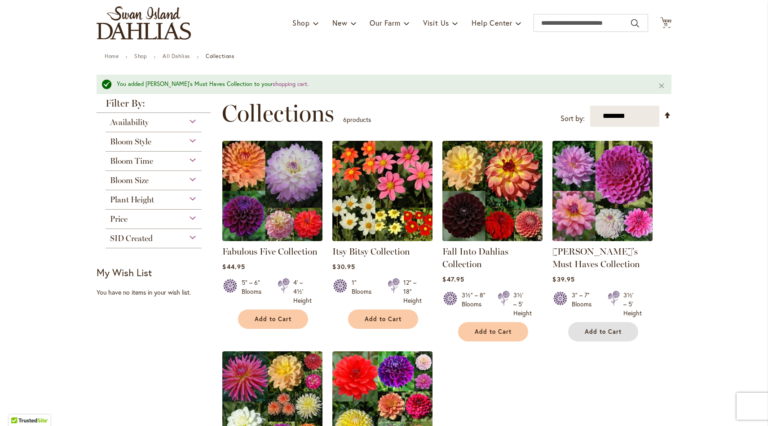
scroll to position [0, 0]
